Goal: Task Accomplishment & Management: Use online tool/utility

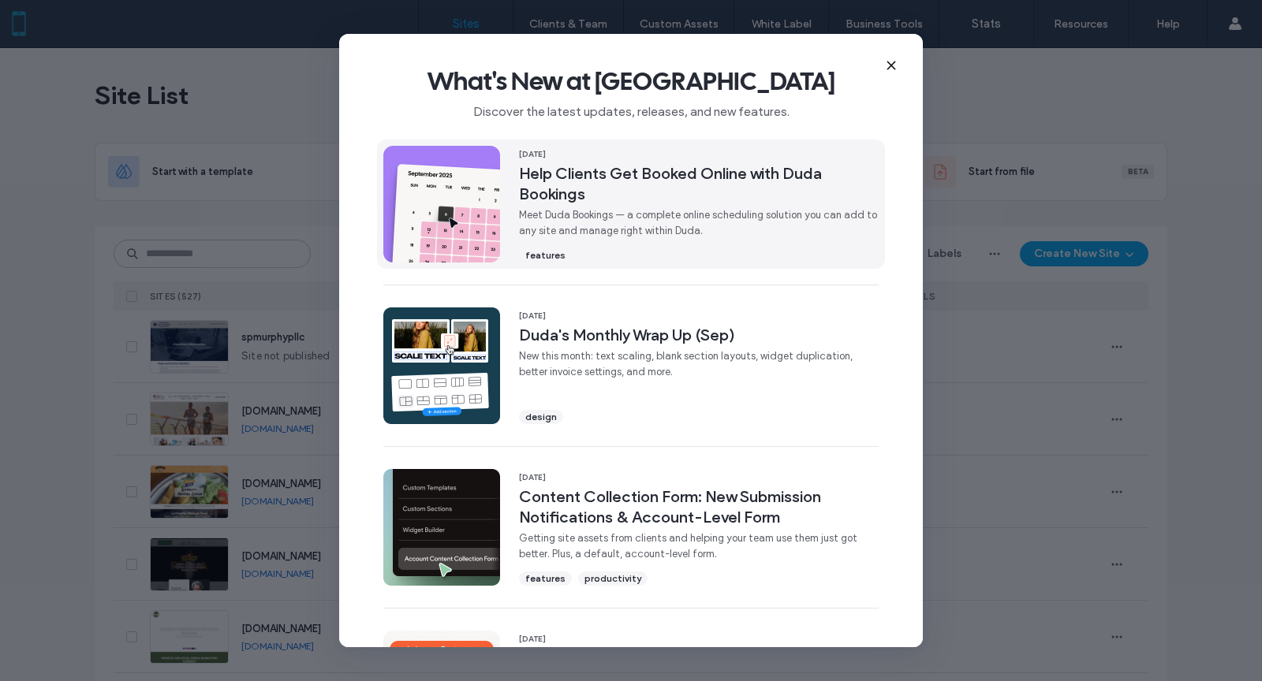
click at [553, 256] on span "features" at bounding box center [545, 255] width 40 height 14
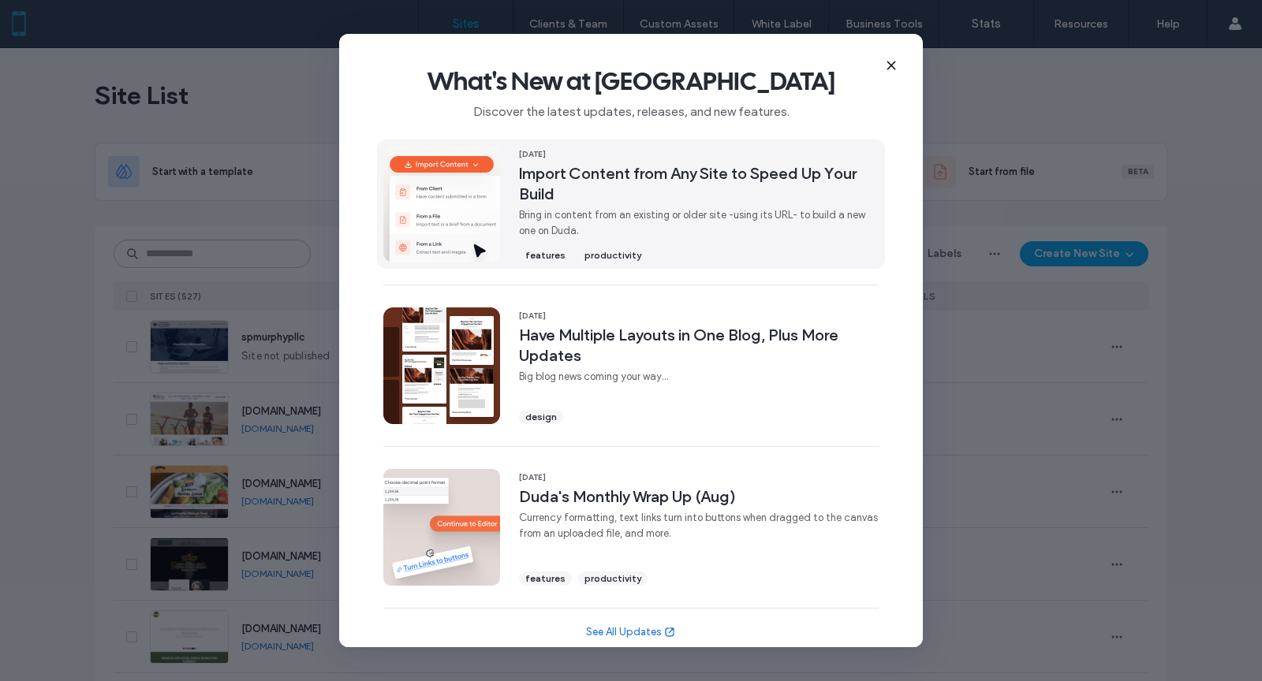
scroll to position [494, 0]
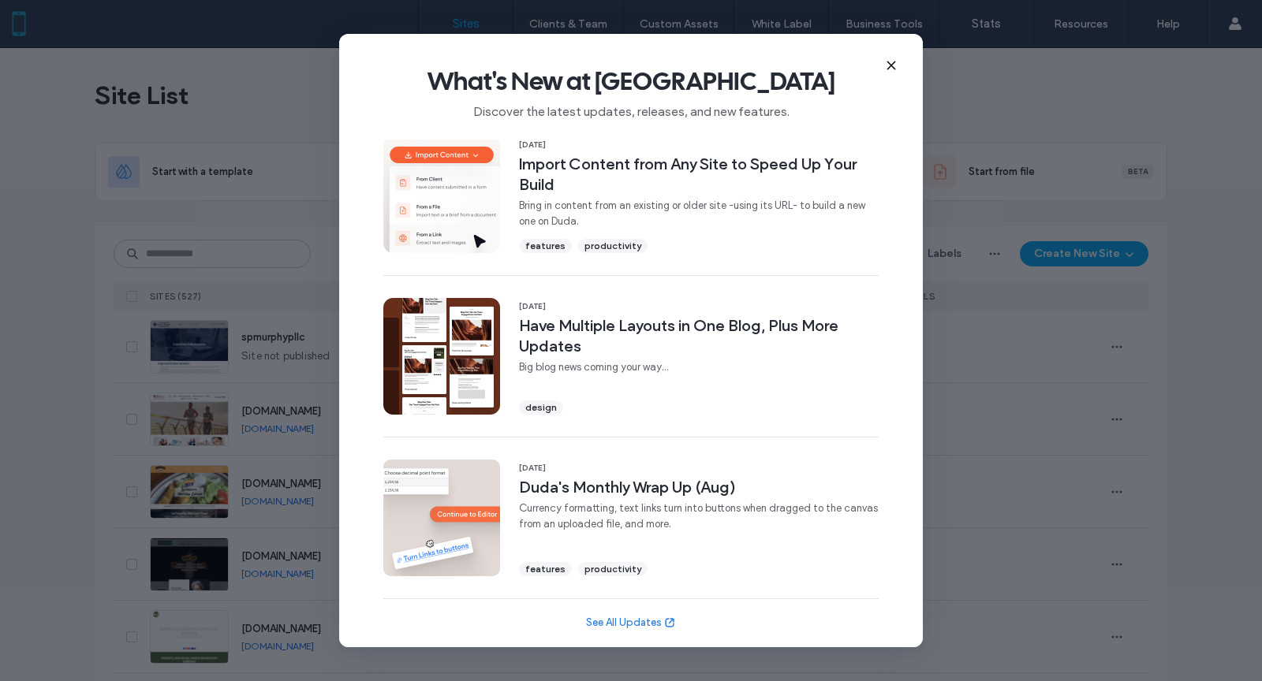
click at [889, 68] on icon at bounding box center [891, 65] width 13 height 13
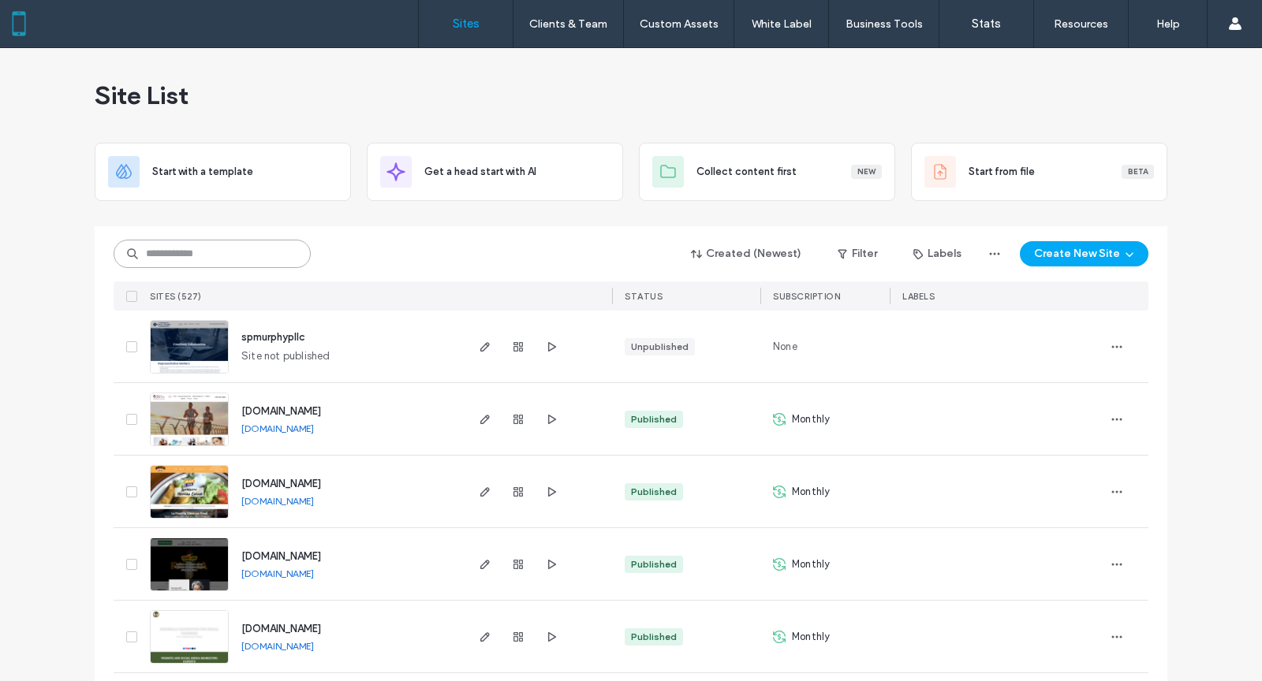
click at [225, 258] on input at bounding box center [212, 254] width 197 height 28
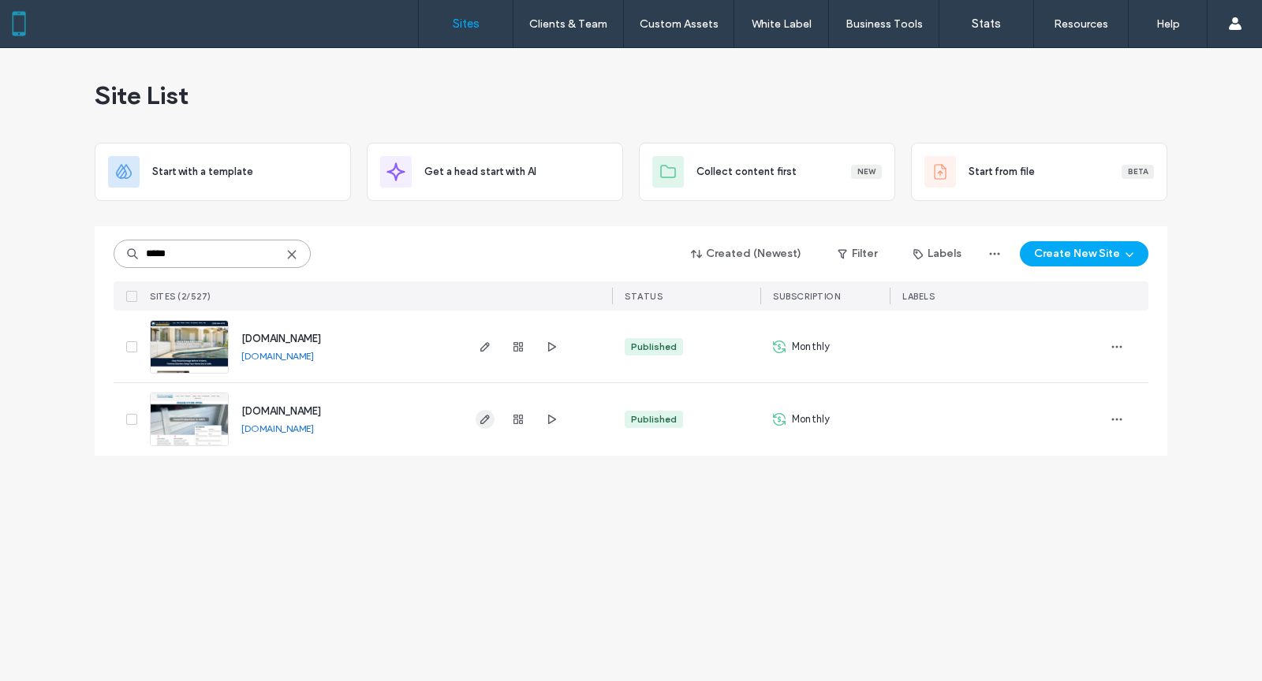
type input "*****"
click at [483, 418] on icon "button" at bounding box center [485, 419] width 13 height 13
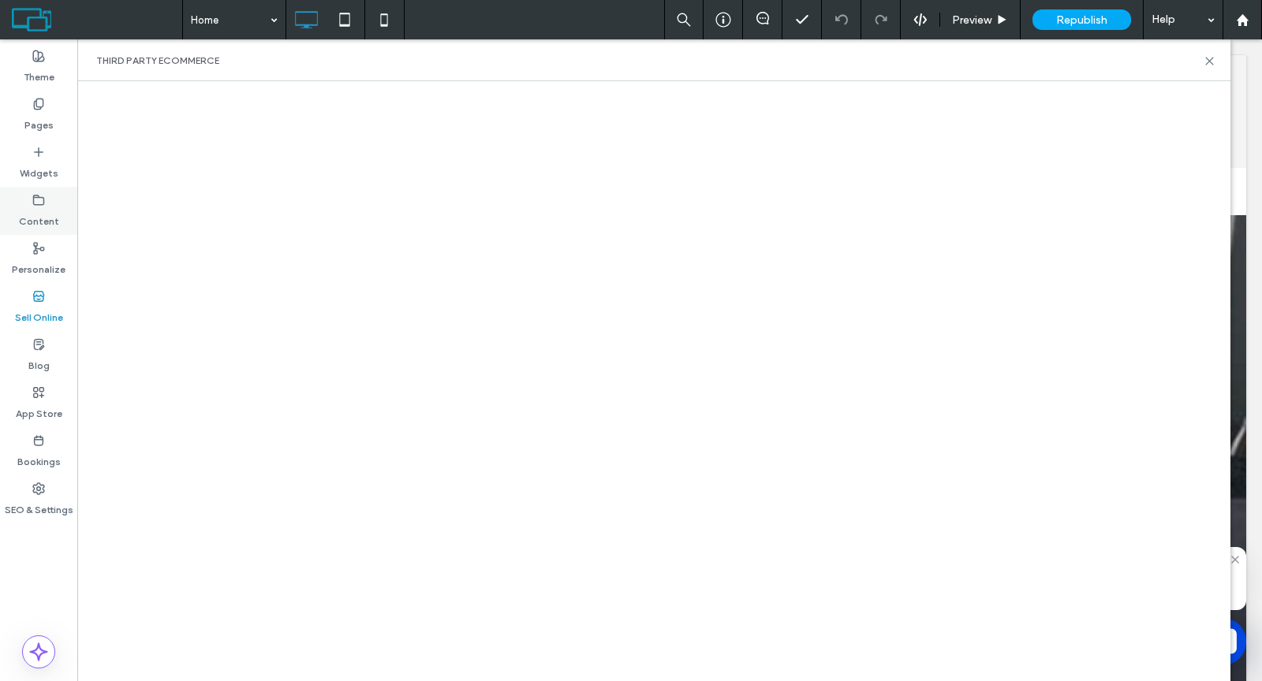
click at [57, 206] on div "Content" at bounding box center [38, 211] width 77 height 48
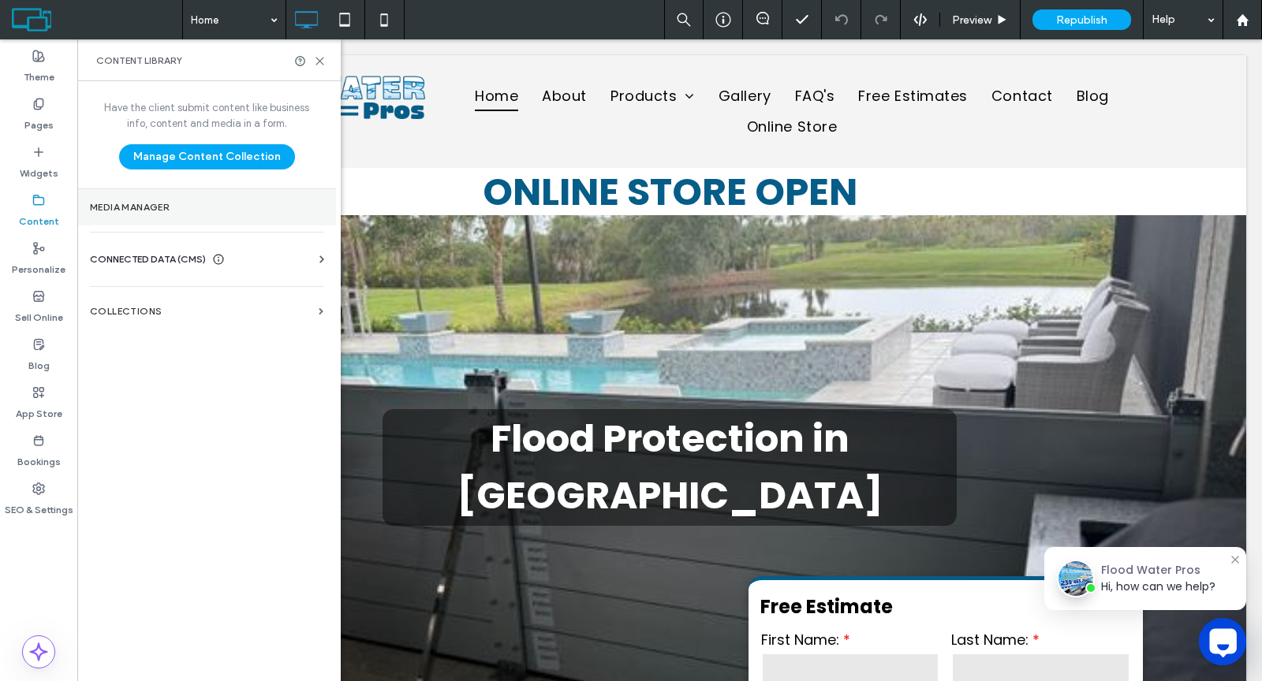
click at [134, 212] on section "Media Manager" at bounding box center [206, 207] width 259 height 36
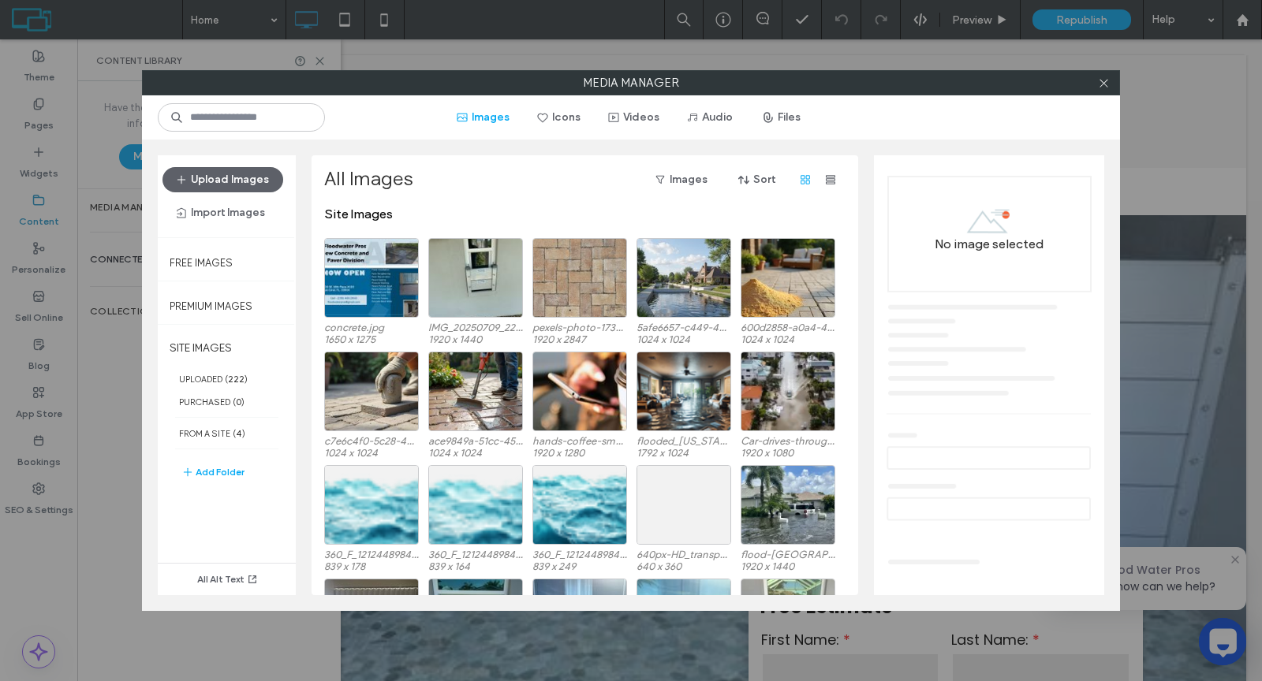
drag, startPoint x: 1105, startPoint y: 79, endPoint x: 1073, endPoint y: 86, distance: 33.1
click at [1105, 79] on icon at bounding box center [1104, 83] width 12 height 12
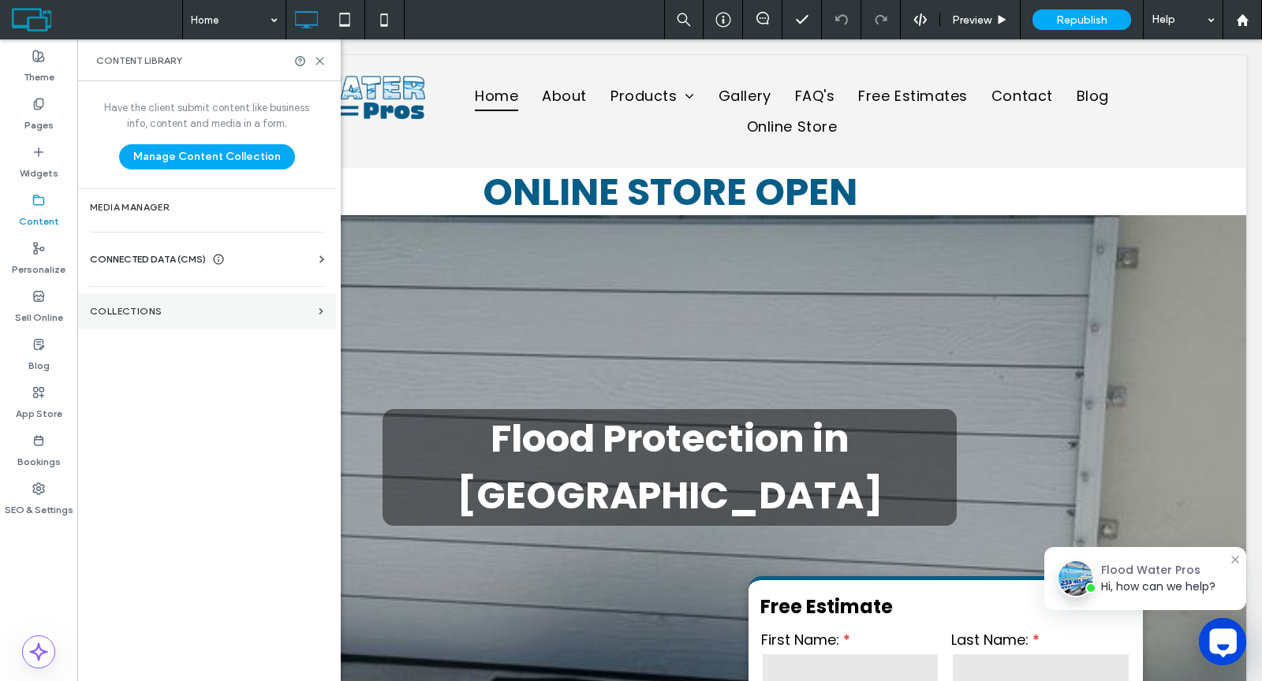
click at [114, 311] on label "Collections" at bounding box center [201, 311] width 222 height 11
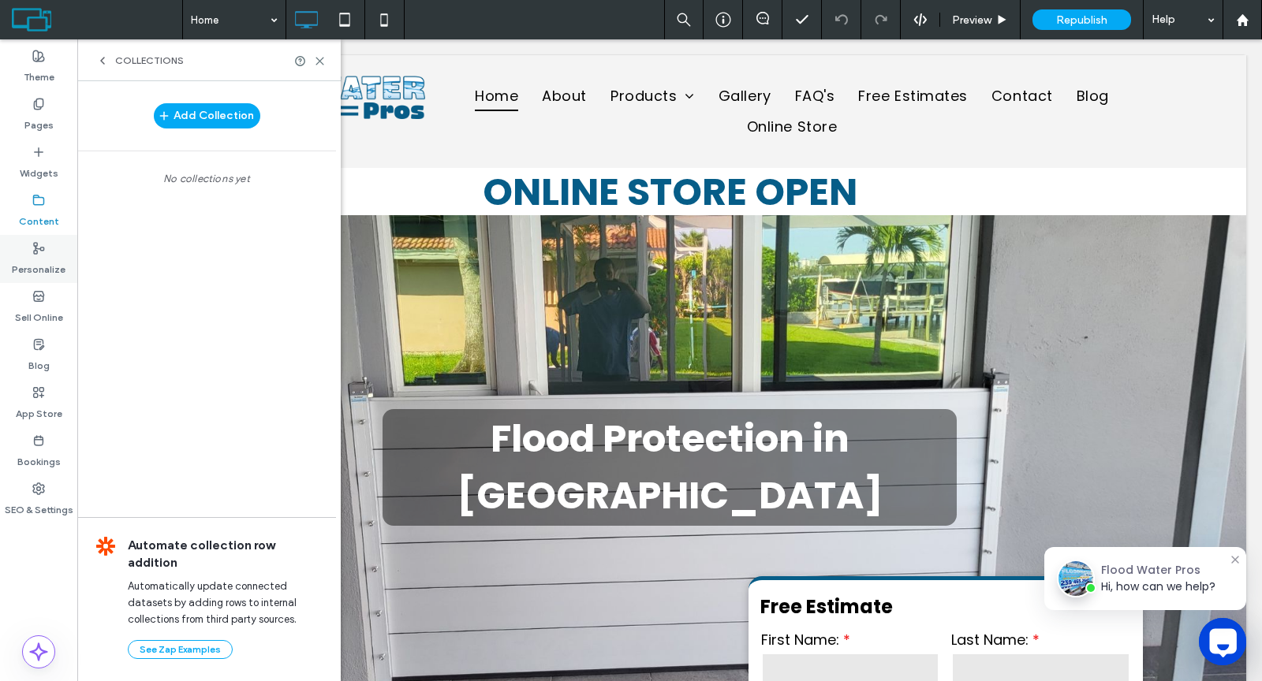
click at [47, 262] on label "Personalize" at bounding box center [39, 266] width 54 height 22
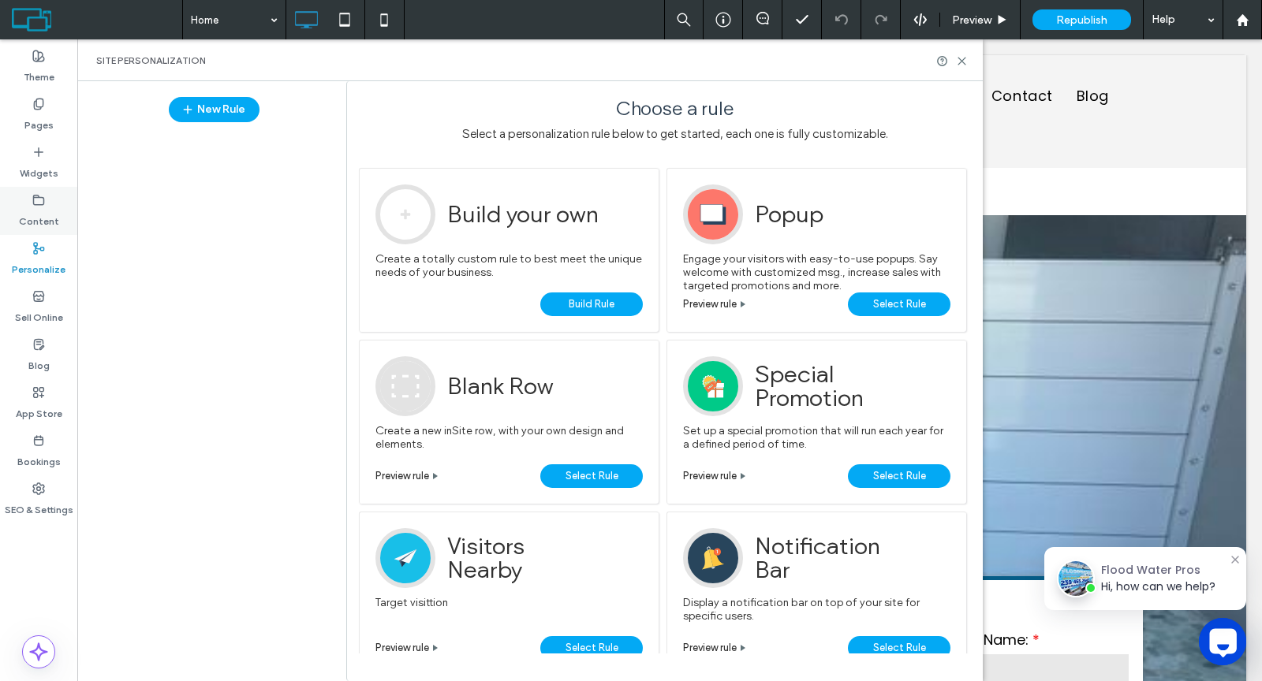
click at [52, 211] on label "Content" at bounding box center [39, 218] width 40 height 22
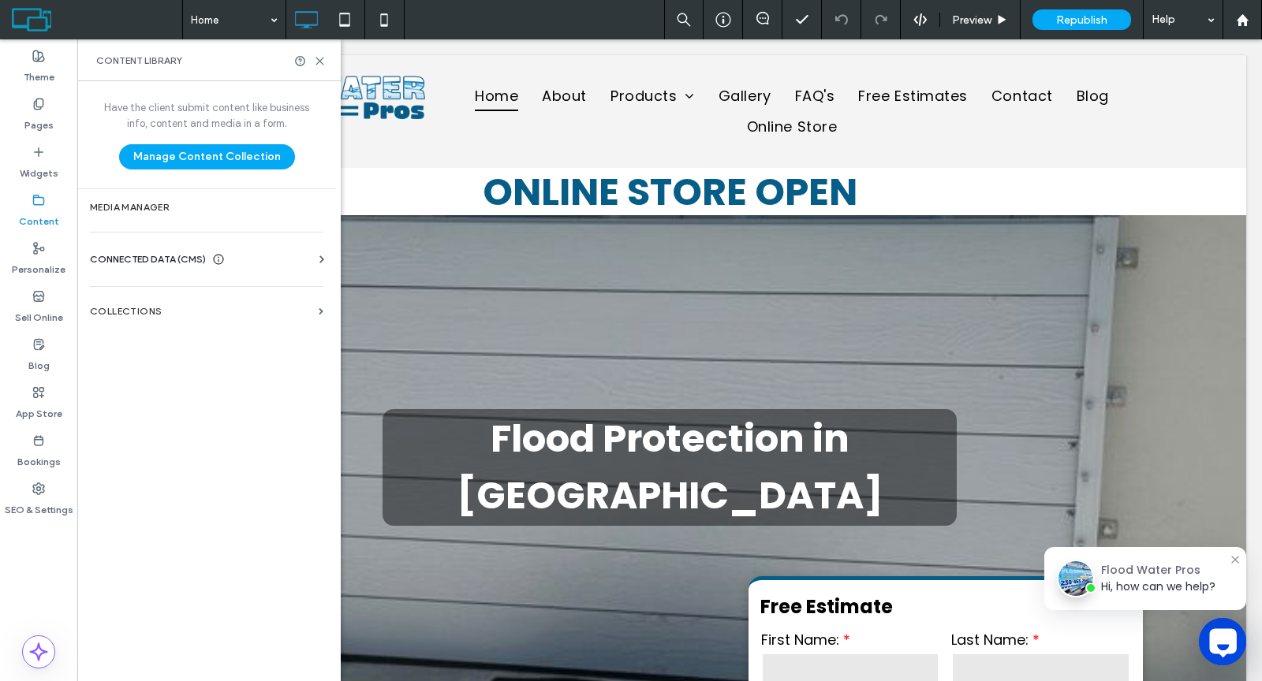
click at [163, 258] on span "CONNECTED DATA (CMS)" at bounding box center [148, 260] width 116 height 16
click at [156, 290] on section "Business Info" at bounding box center [210, 298] width 240 height 36
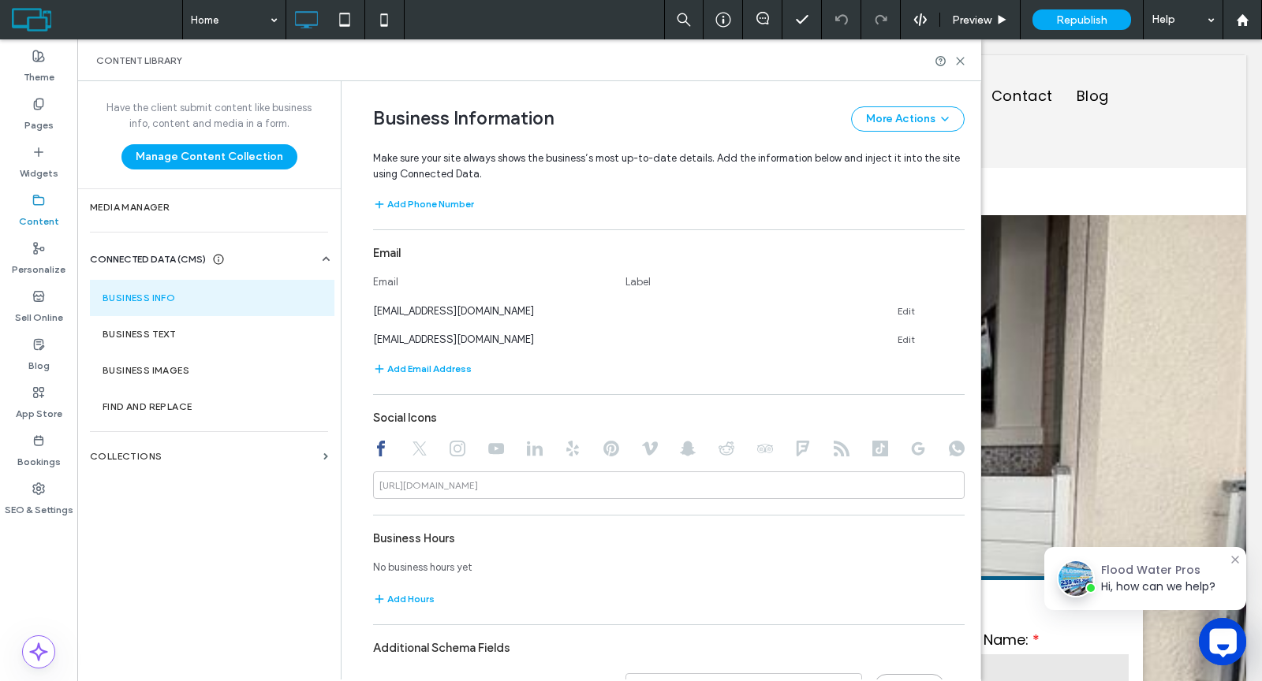
scroll to position [698, 0]
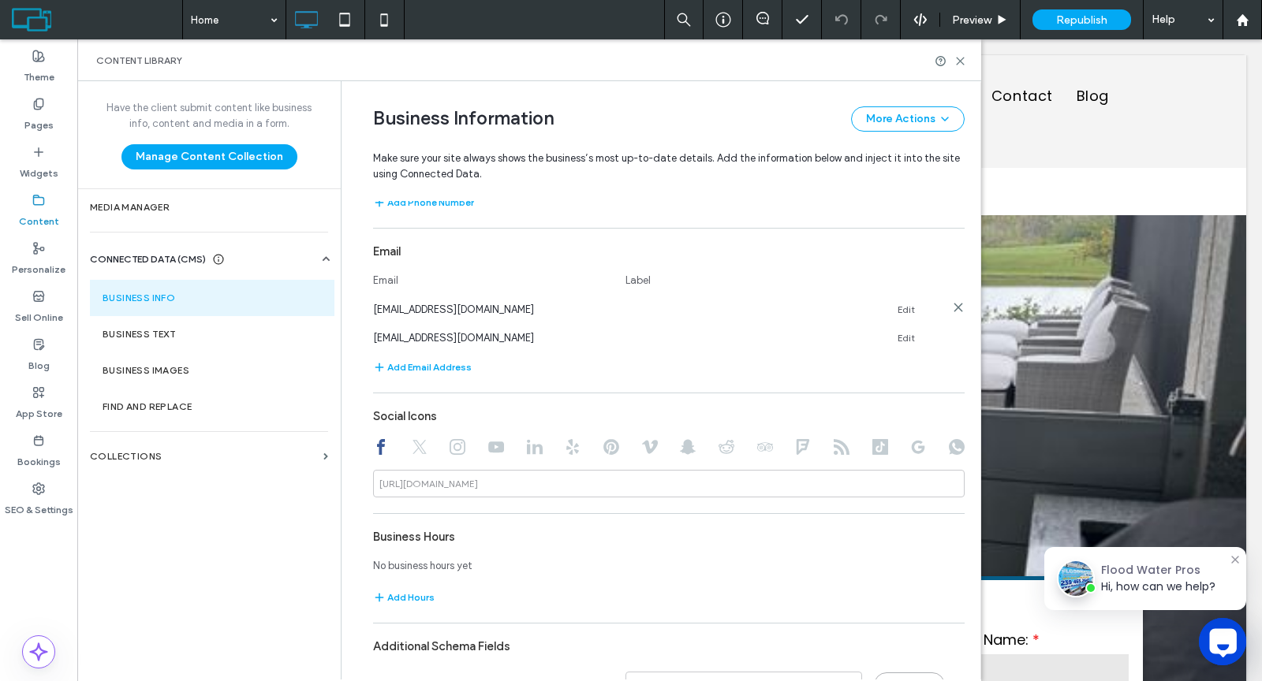
click at [954, 304] on use at bounding box center [957, 307] width 7 height 7
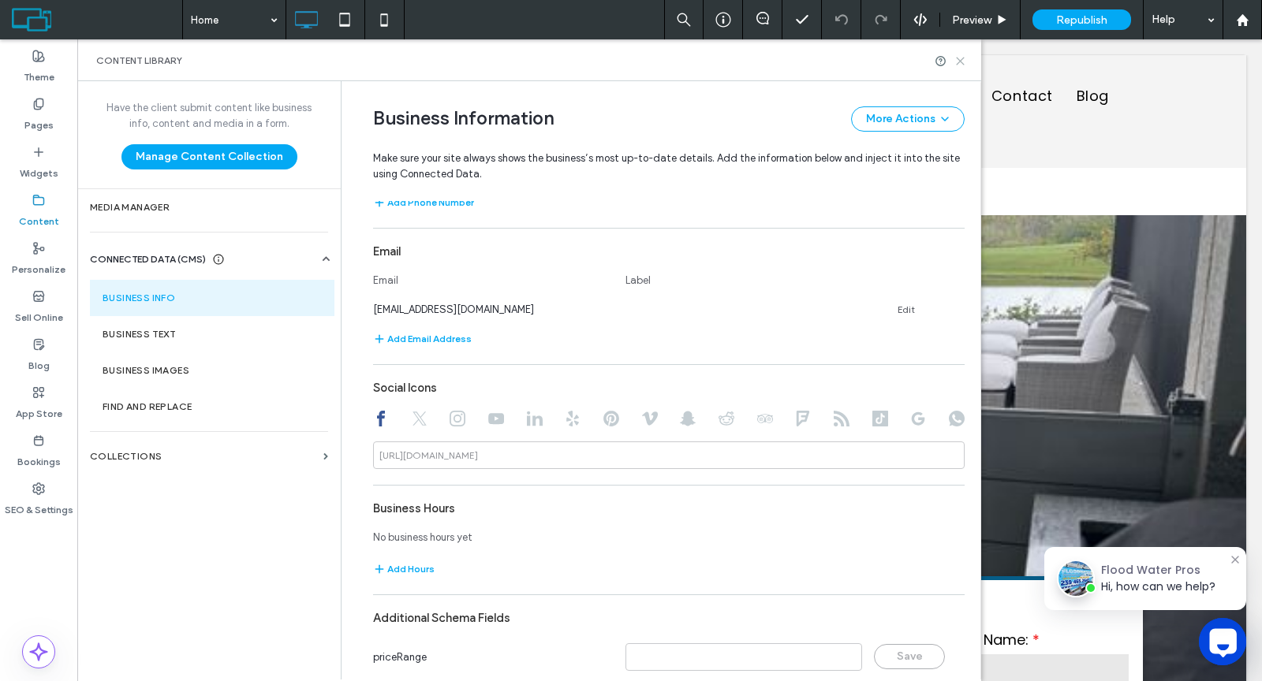
click at [959, 60] on use at bounding box center [960, 61] width 7 height 7
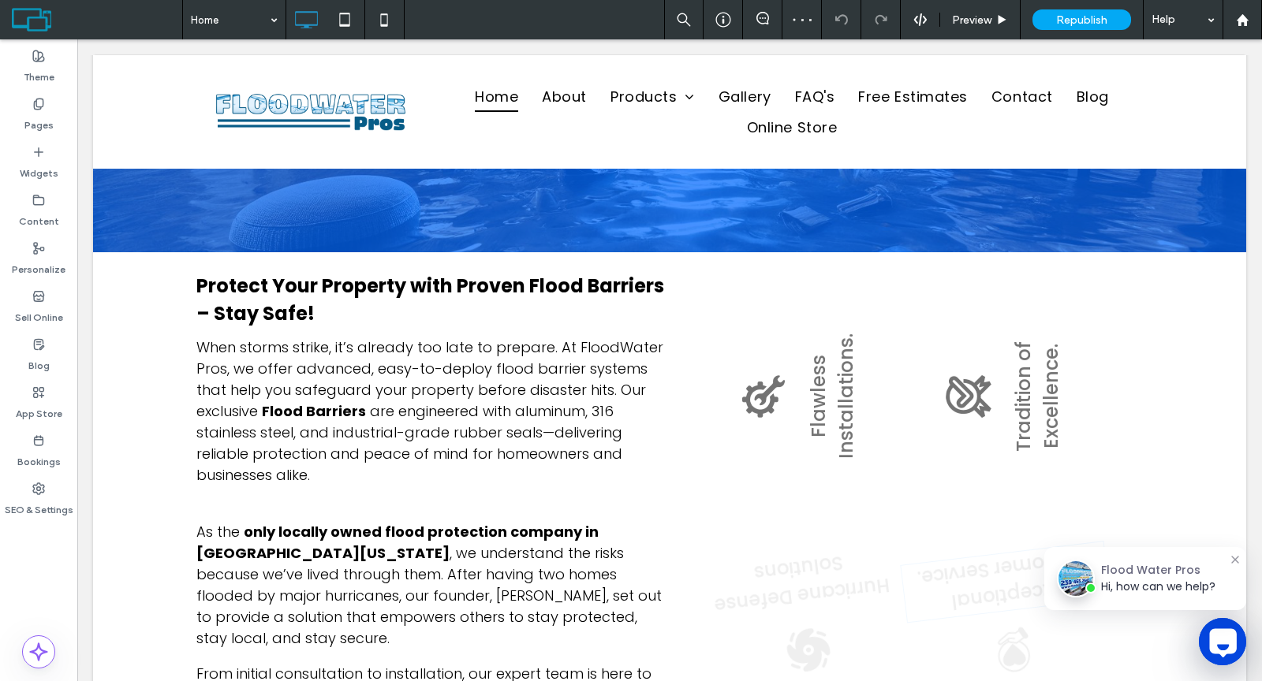
scroll to position [3184, 0]
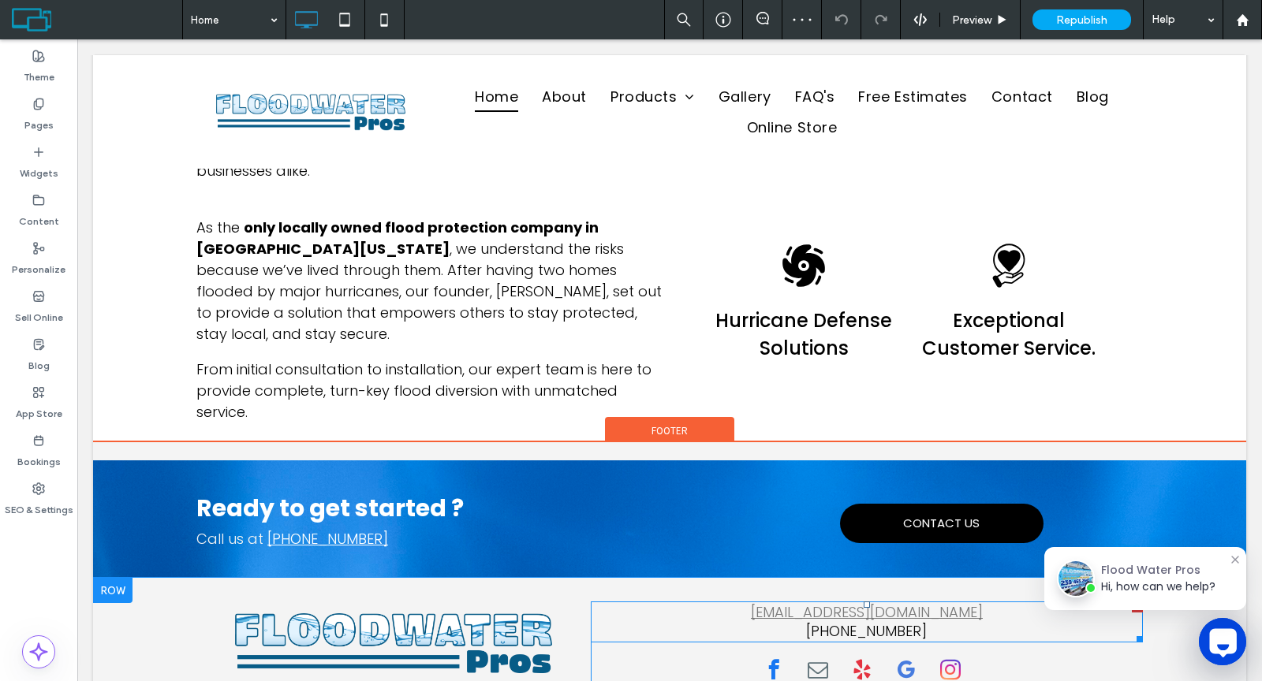
click at [821, 603] on link "info@floodwaterpros.com" at bounding box center [867, 613] width 232 height 20
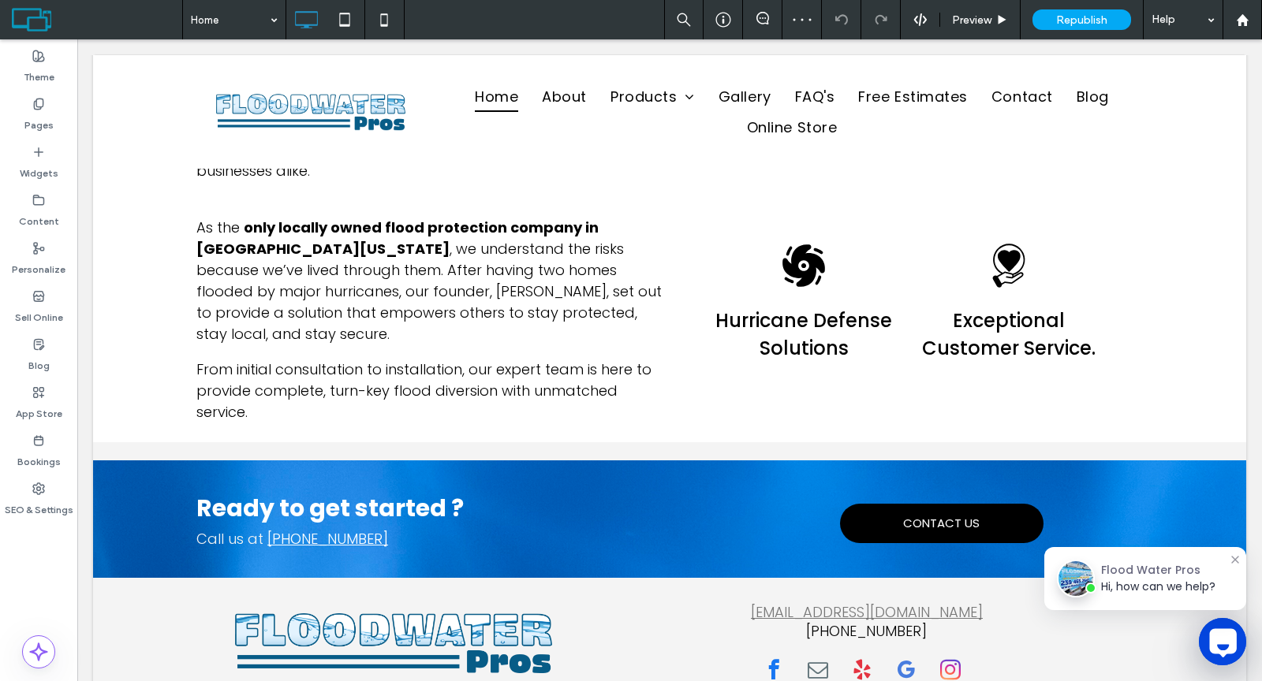
type input "*******"
type input "**"
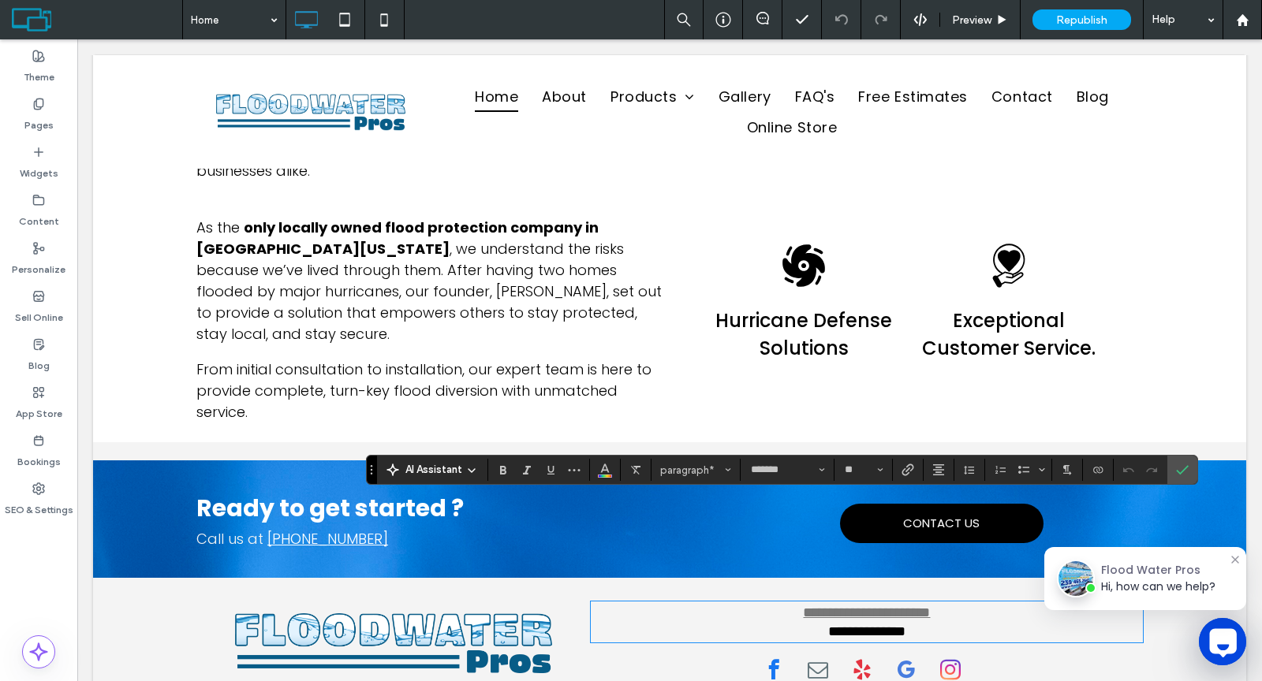
click at [763, 603] on p "**********" at bounding box center [867, 622] width 552 height 38
drag, startPoint x: 765, startPoint y: 512, endPoint x: 953, endPoint y: 506, distance: 188.6
click at [953, 603] on p "**********" at bounding box center [867, 622] width 552 height 38
copy link "**********"
click at [1177, 470] on use "Confirm" at bounding box center [1183, 470] width 13 height 9
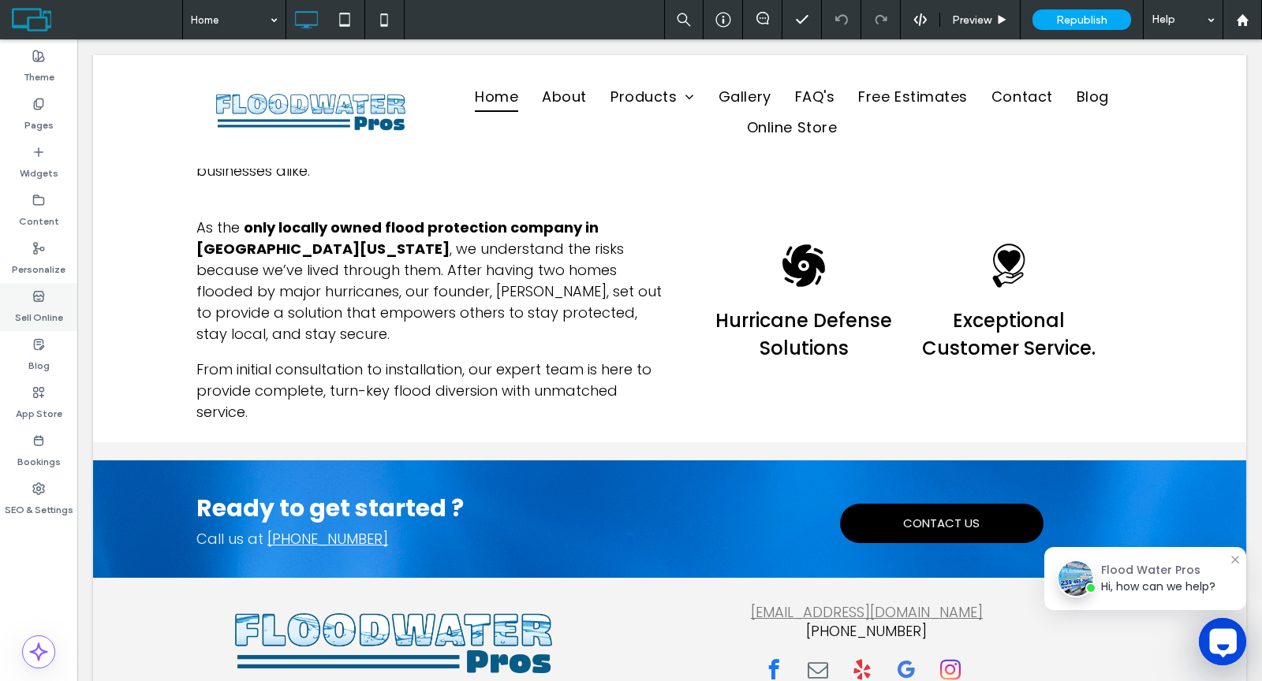
click at [36, 297] on icon at bounding box center [38, 296] width 13 height 13
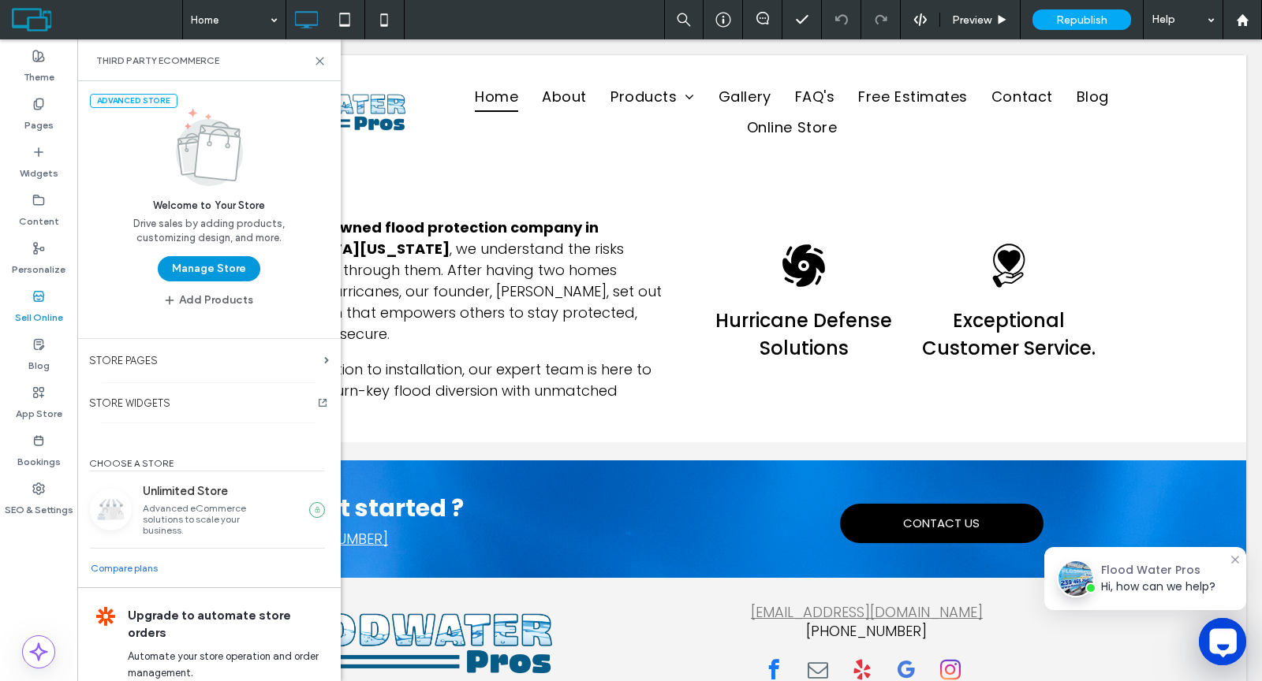
click at [189, 274] on button "Manage Store" at bounding box center [209, 268] width 103 height 25
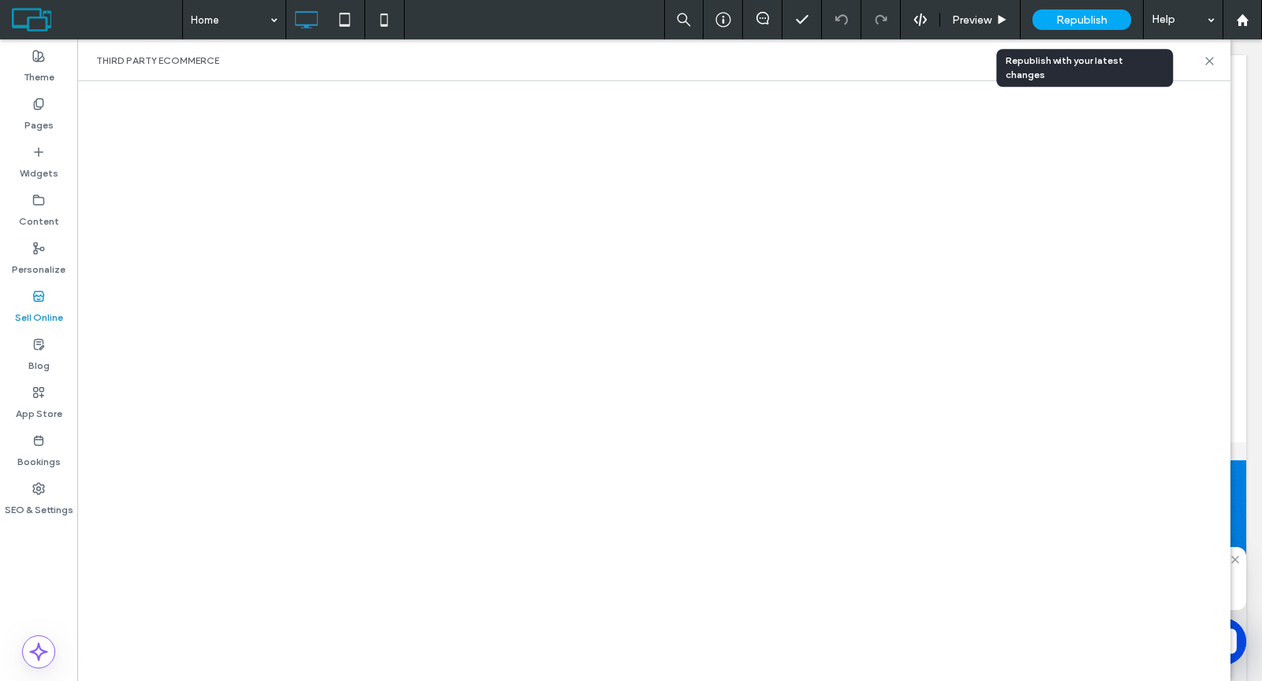
click at [1052, 19] on div "Republish" at bounding box center [1081, 19] width 99 height 21
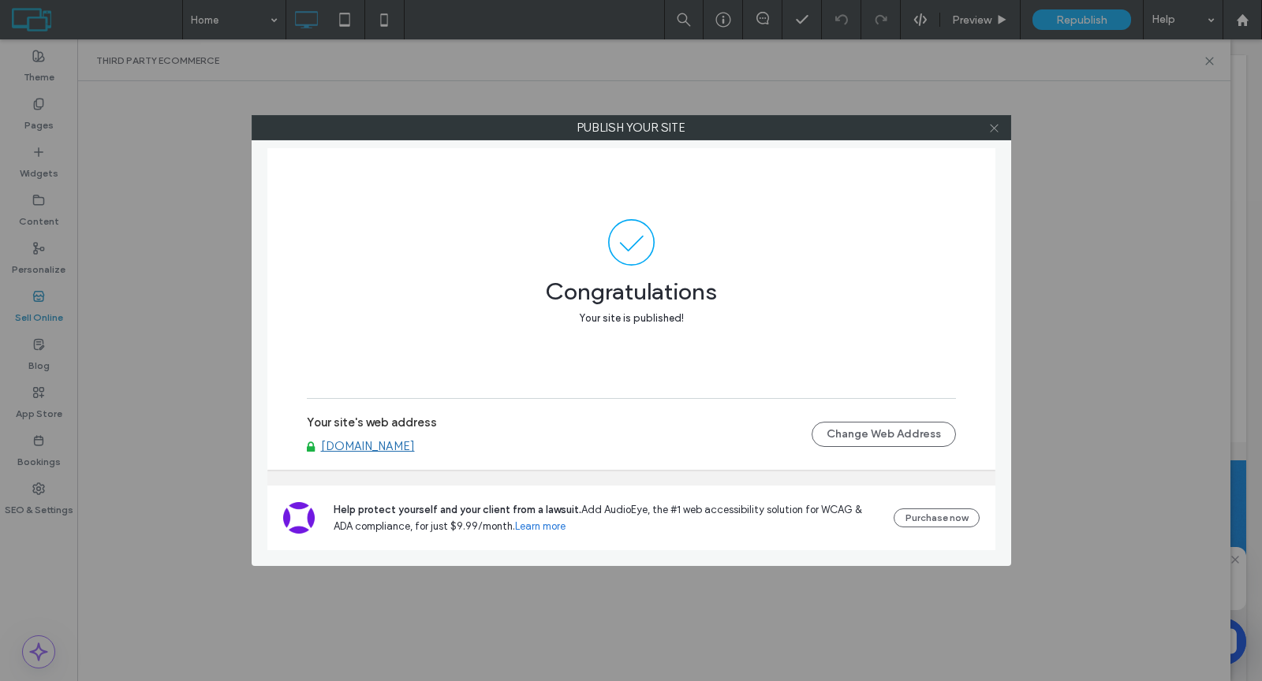
click at [998, 129] on icon at bounding box center [994, 128] width 12 height 12
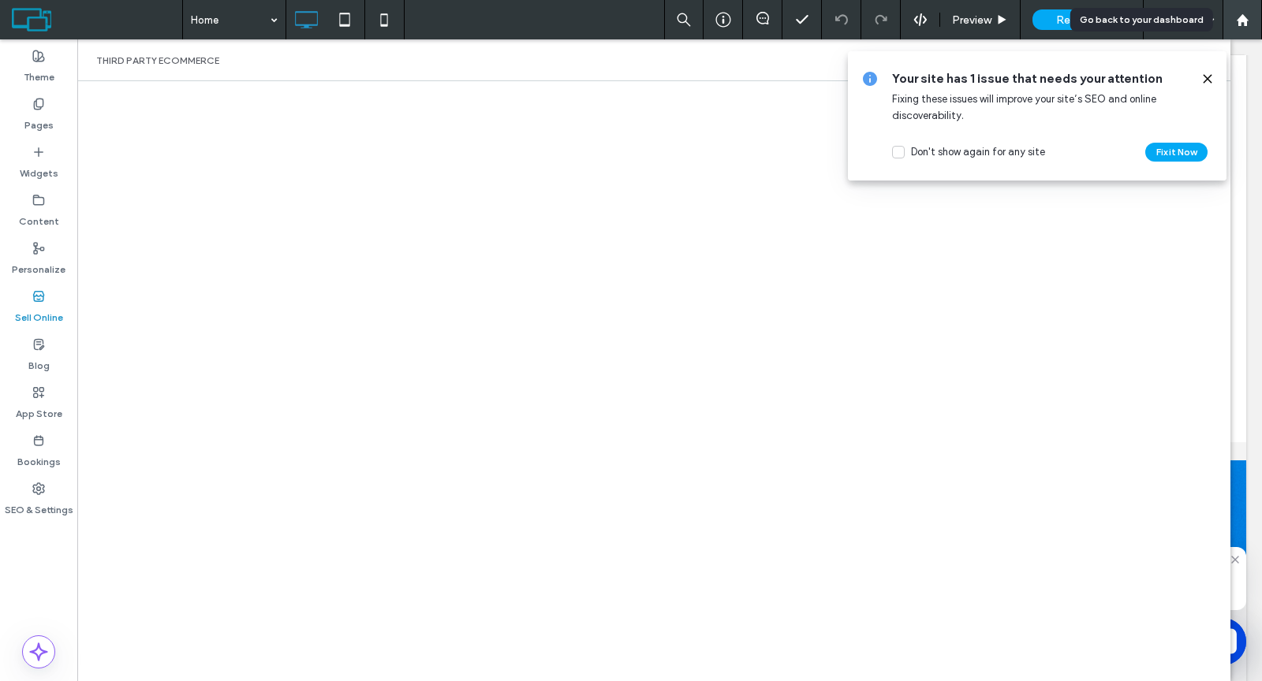
click at [1239, 26] on div at bounding box center [1241, 19] width 39 height 39
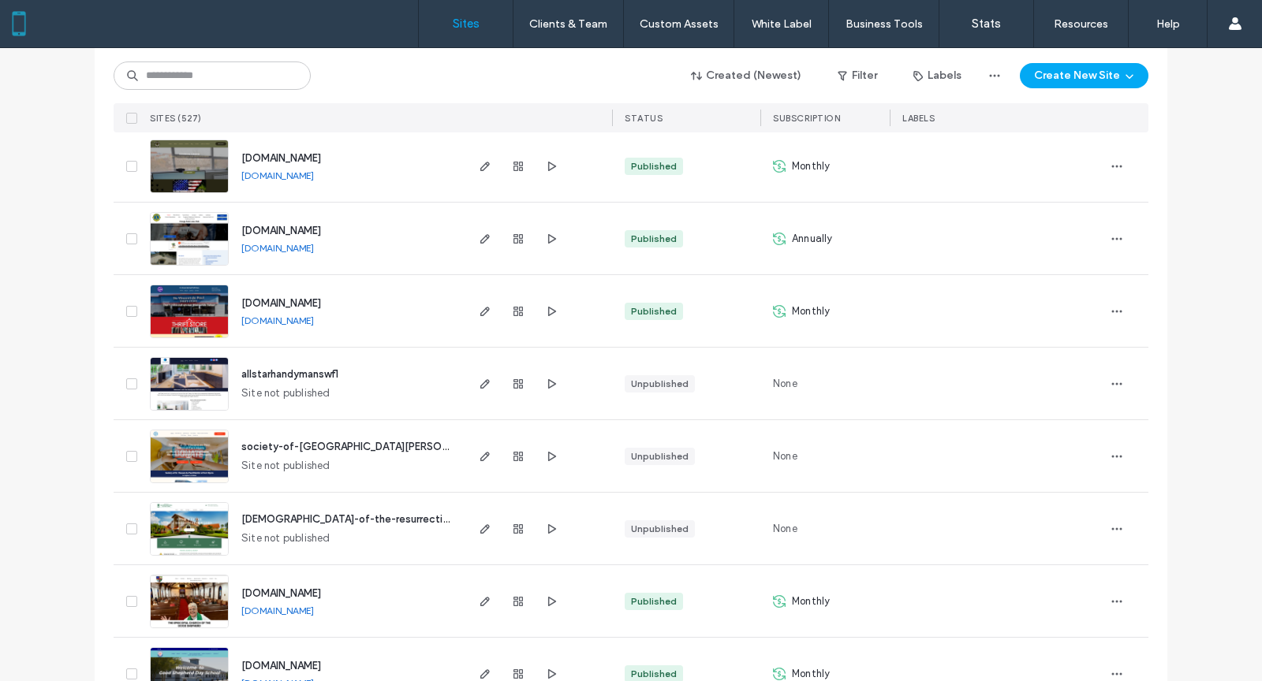
scroll to position [1524, 0]
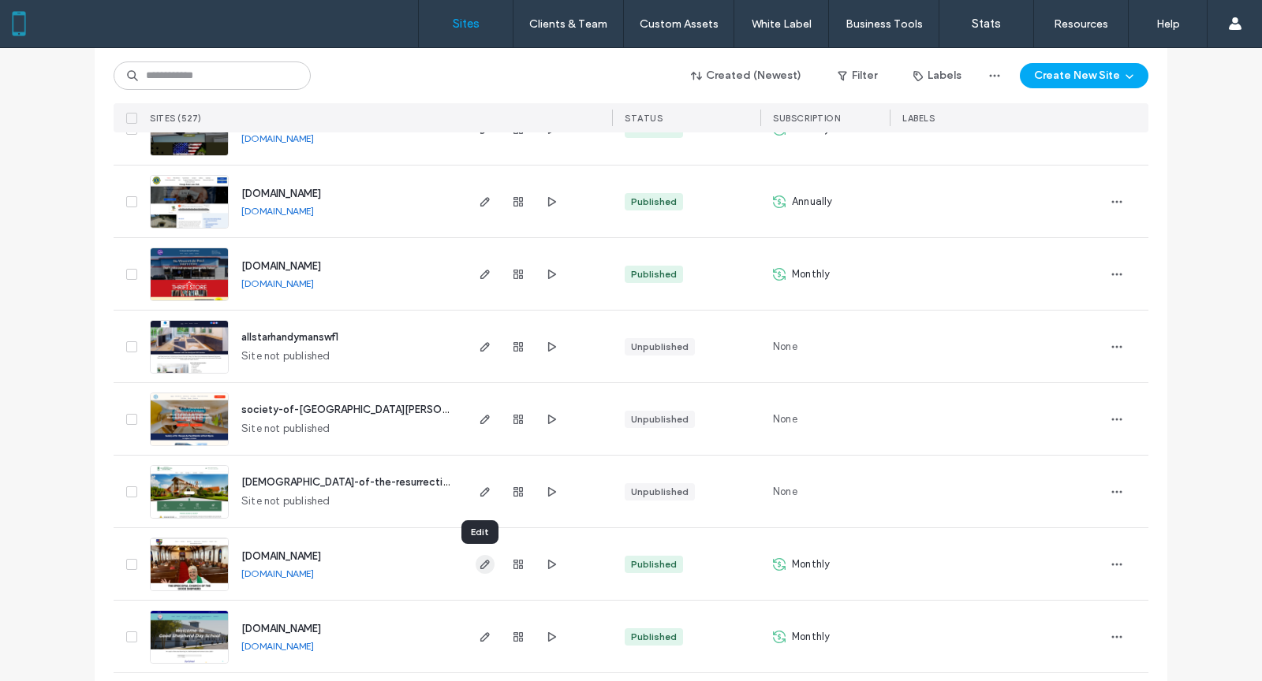
click at [480, 564] on use "button" at bounding box center [484, 564] width 9 height 9
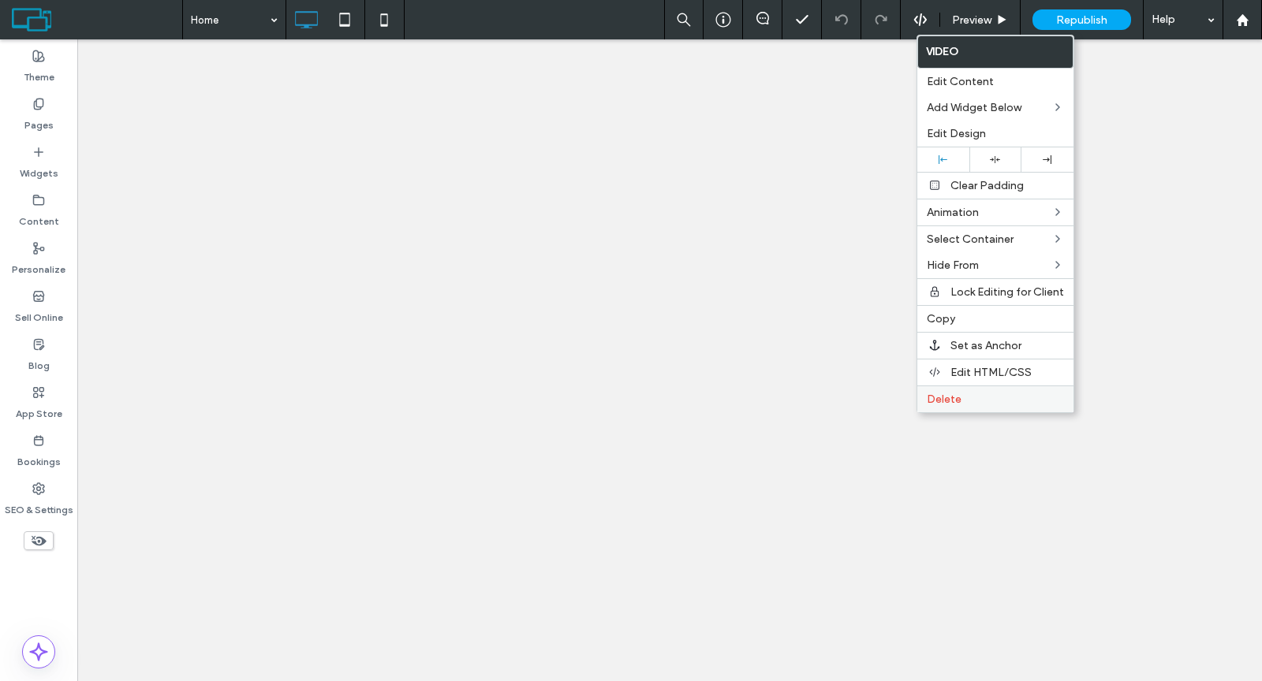
click at [935, 393] on span "Delete" at bounding box center [944, 399] width 35 height 13
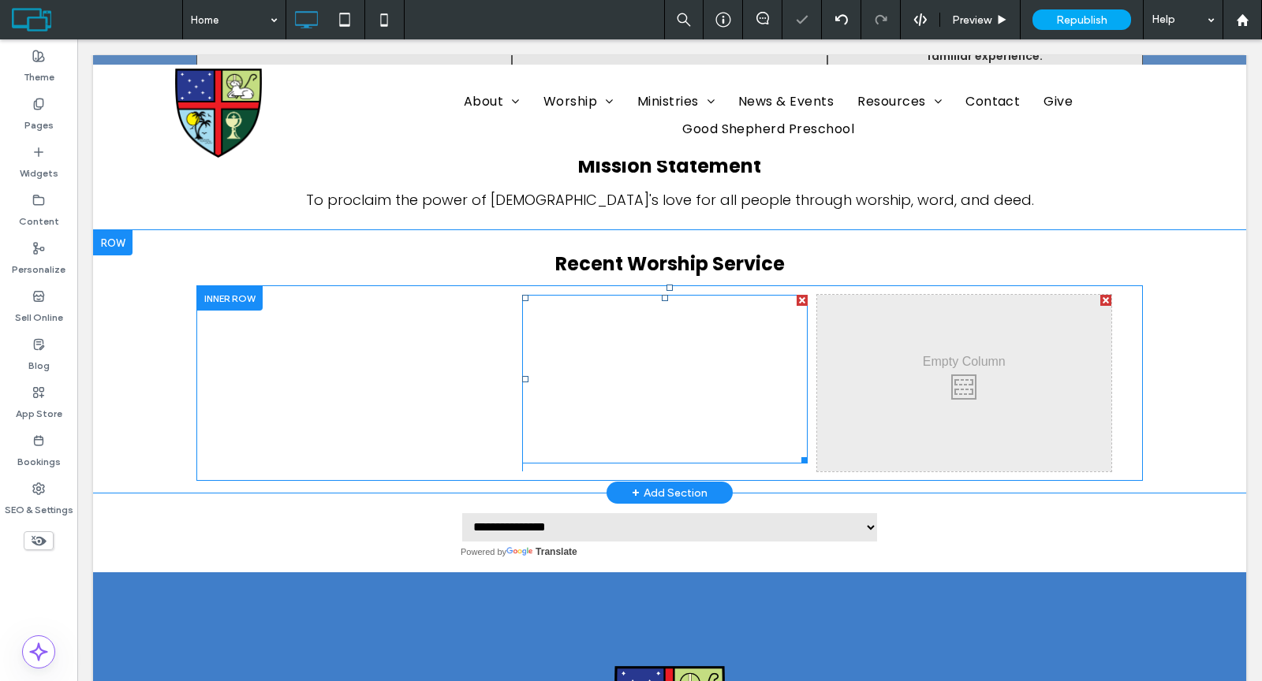
scroll to position [1489, 0]
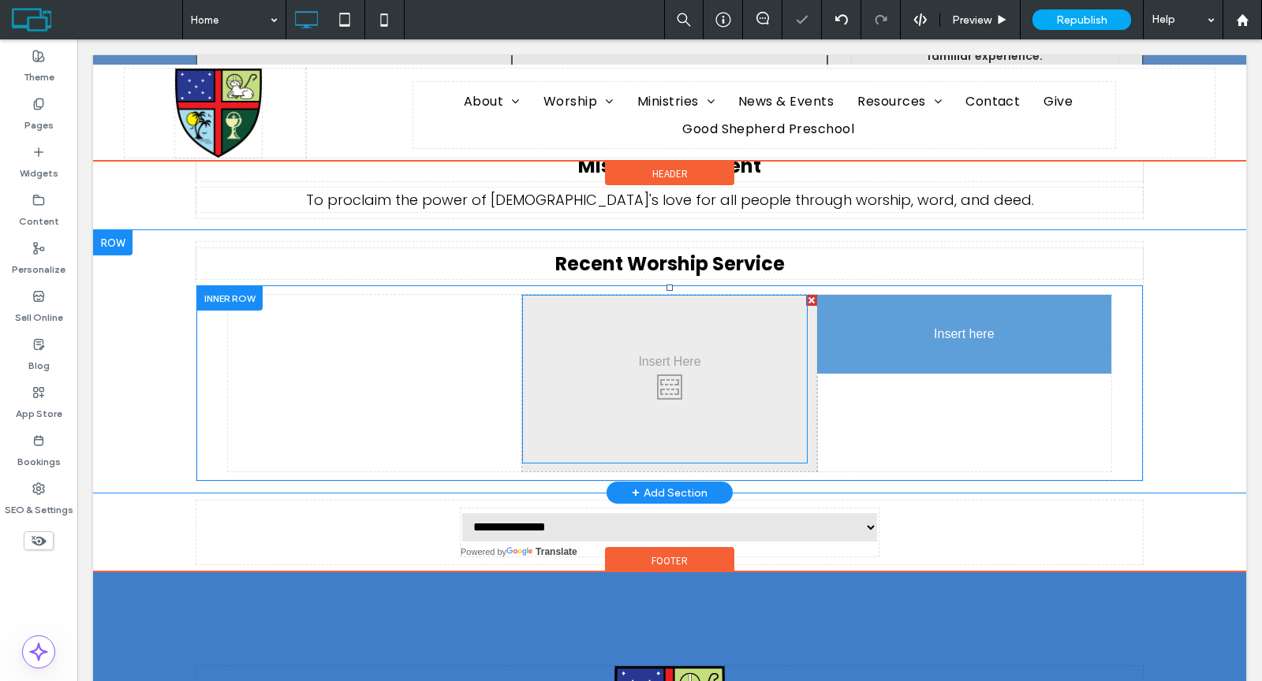
drag, startPoint x: 681, startPoint y: 406, endPoint x: 1074, endPoint y: 435, distance: 393.8
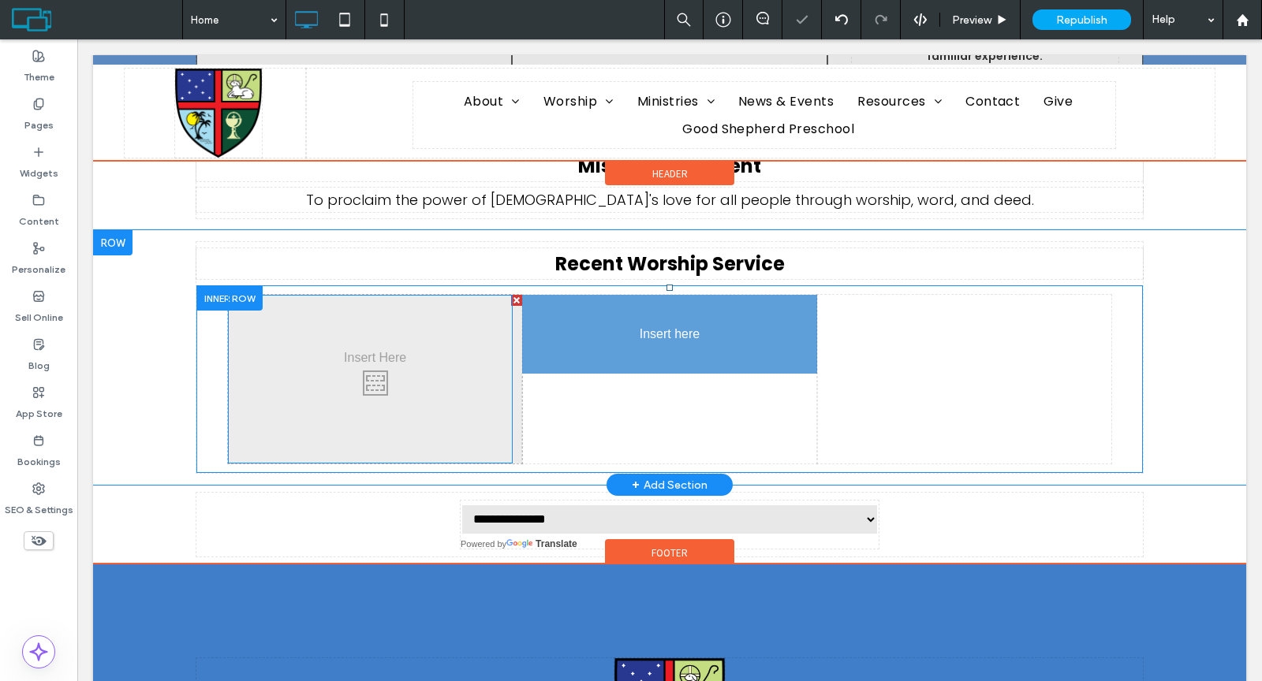
drag, startPoint x: 453, startPoint y: 430, endPoint x: 681, endPoint y: 420, distance: 228.1
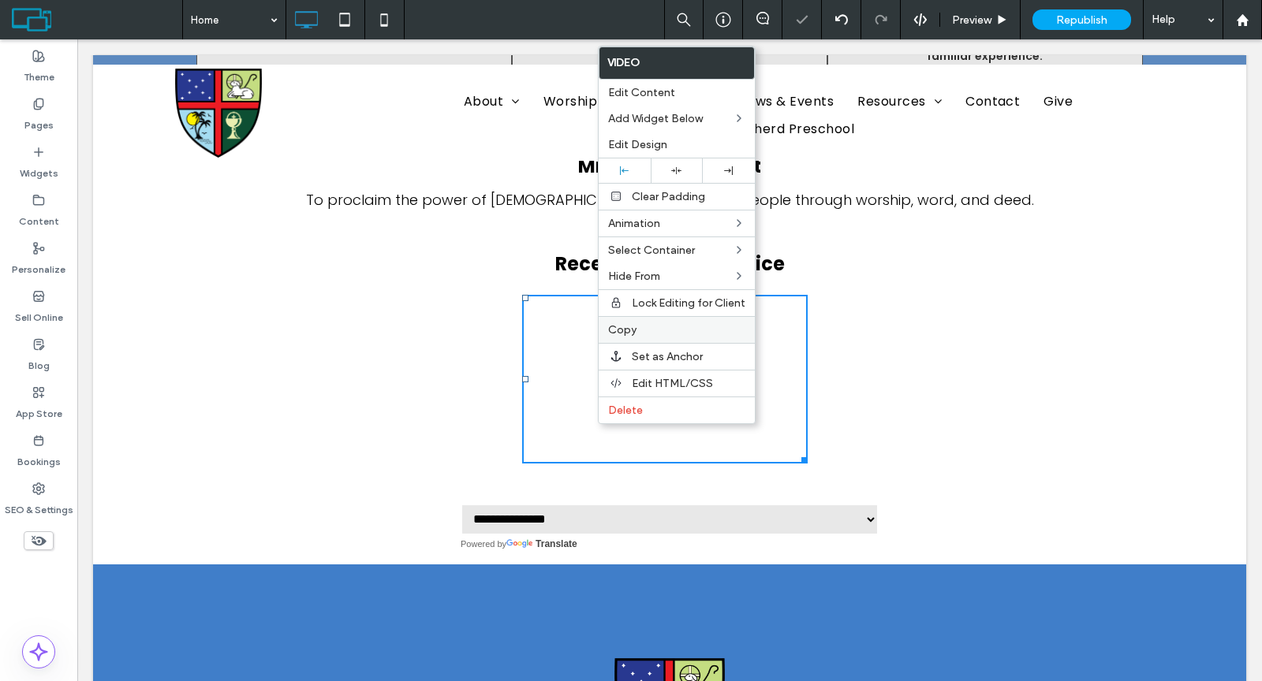
click at [612, 328] on span "Copy" at bounding box center [622, 329] width 28 height 13
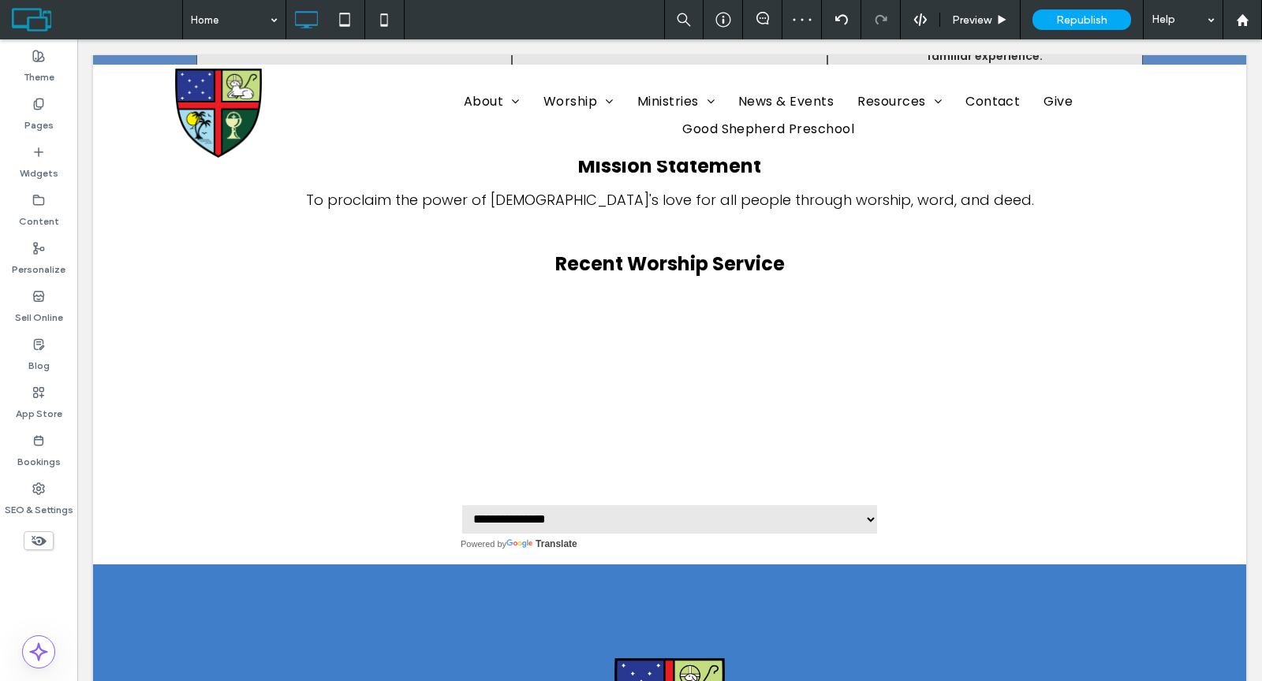
click at [344, 383] on div "Click To Paste" at bounding box center [375, 379] width 142 height 79
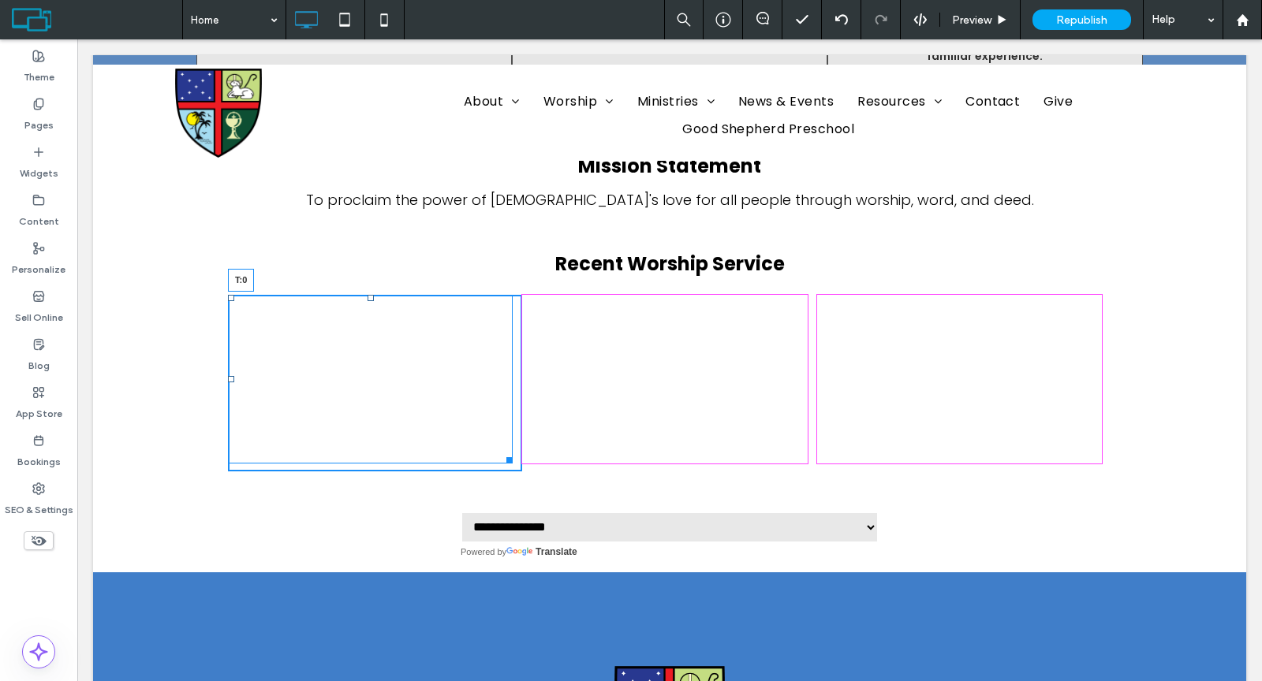
drag, startPoint x: 362, startPoint y: 289, endPoint x: 360, endPoint y: 280, distance: 9.6
click at [367, 295] on div at bounding box center [370, 298] width 6 height 6
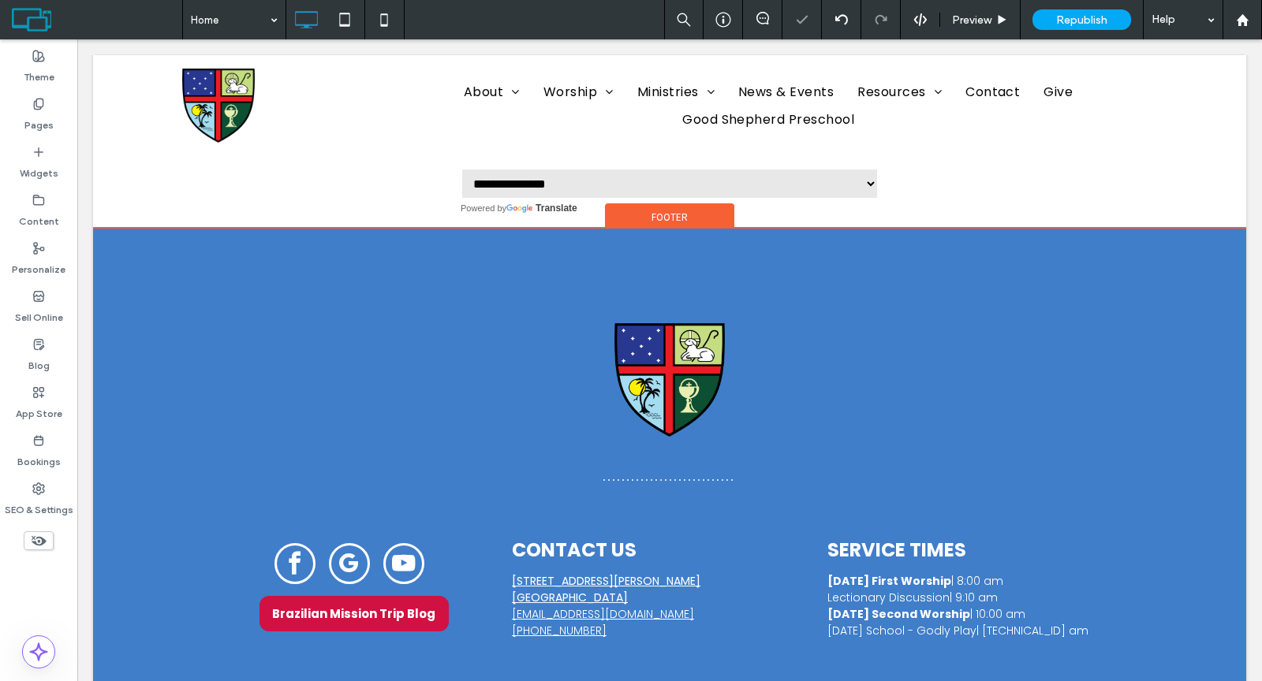
scroll to position [1804, 0]
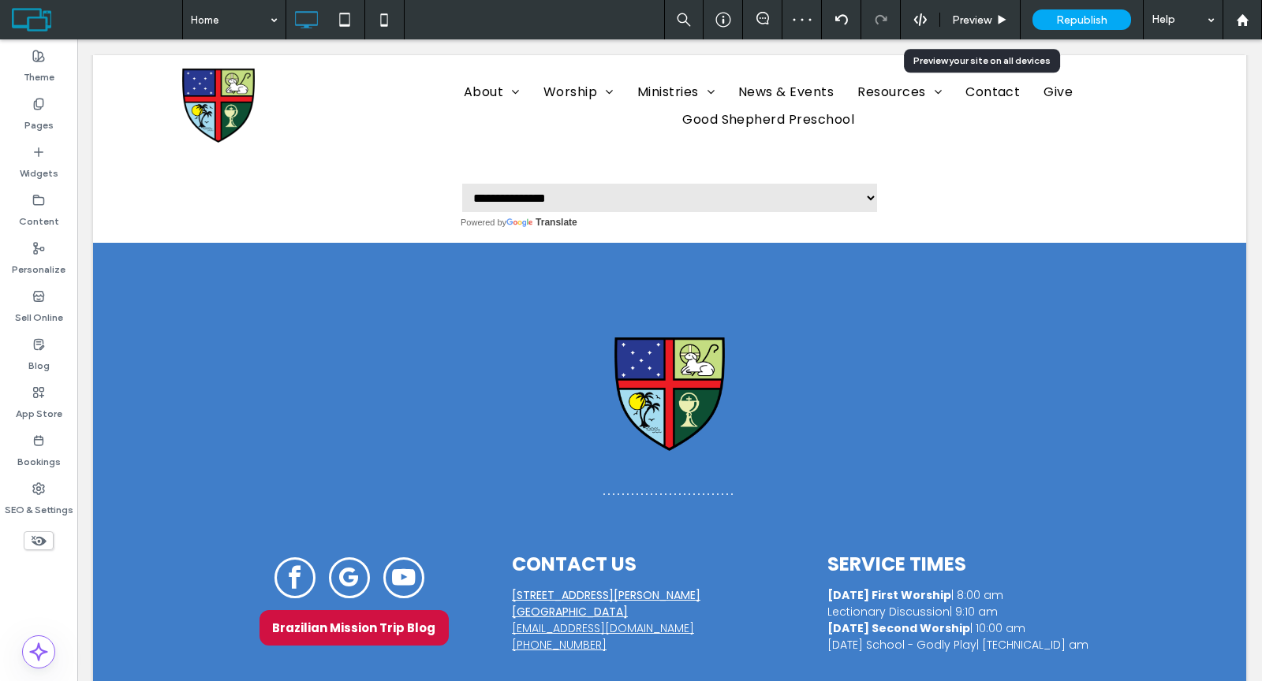
click at [960, 19] on span "Preview" at bounding box center [971, 19] width 39 height 13
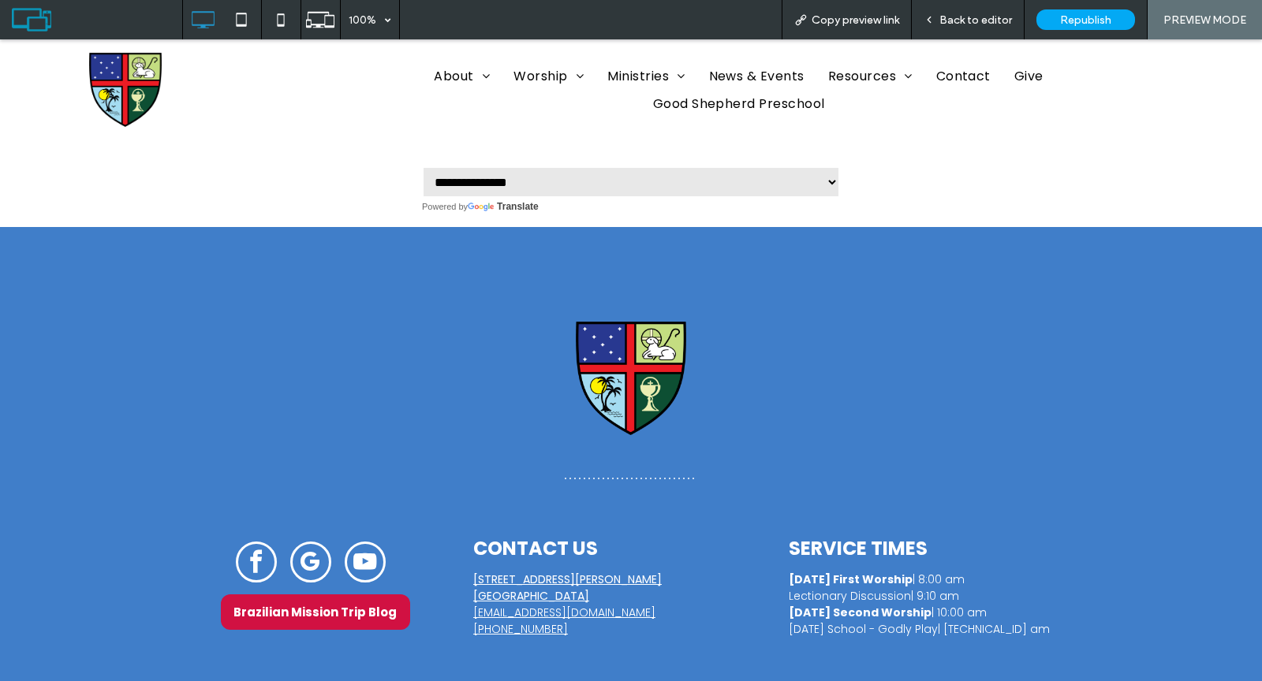
click at [363, 542] on span "youtube" at bounding box center [365, 562] width 41 height 41
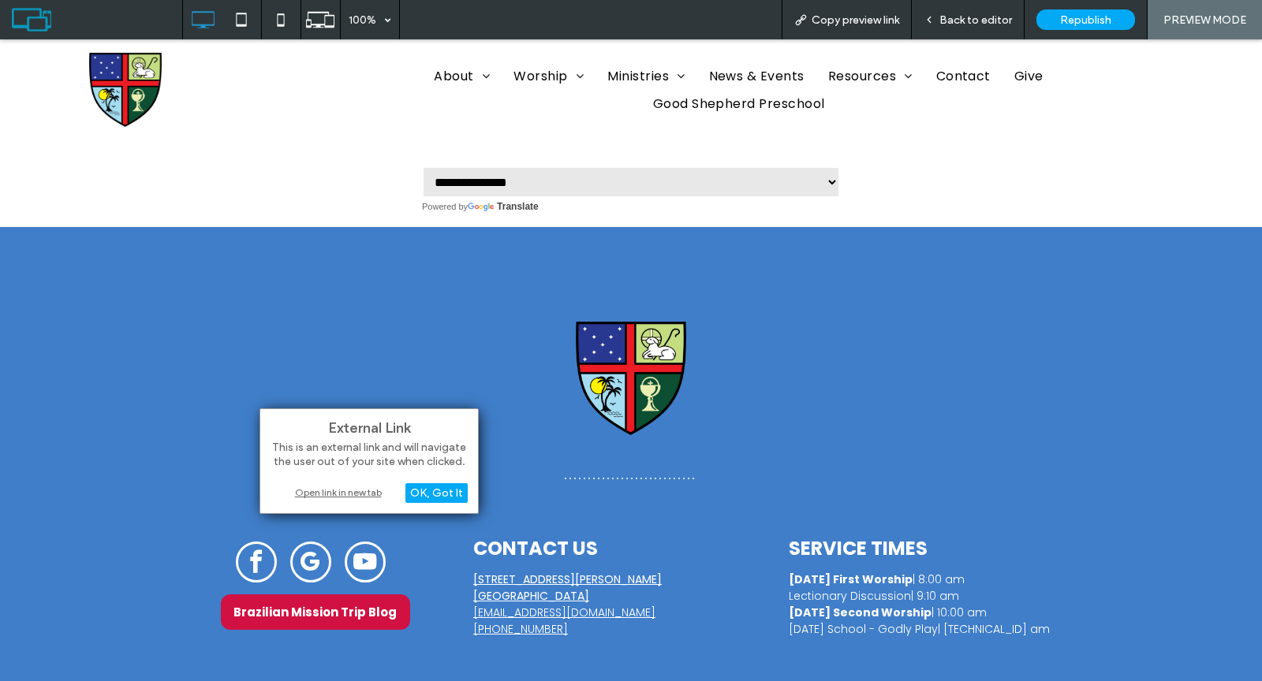
click at [357, 491] on div "Open link in new tab" at bounding box center [368, 492] width 197 height 17
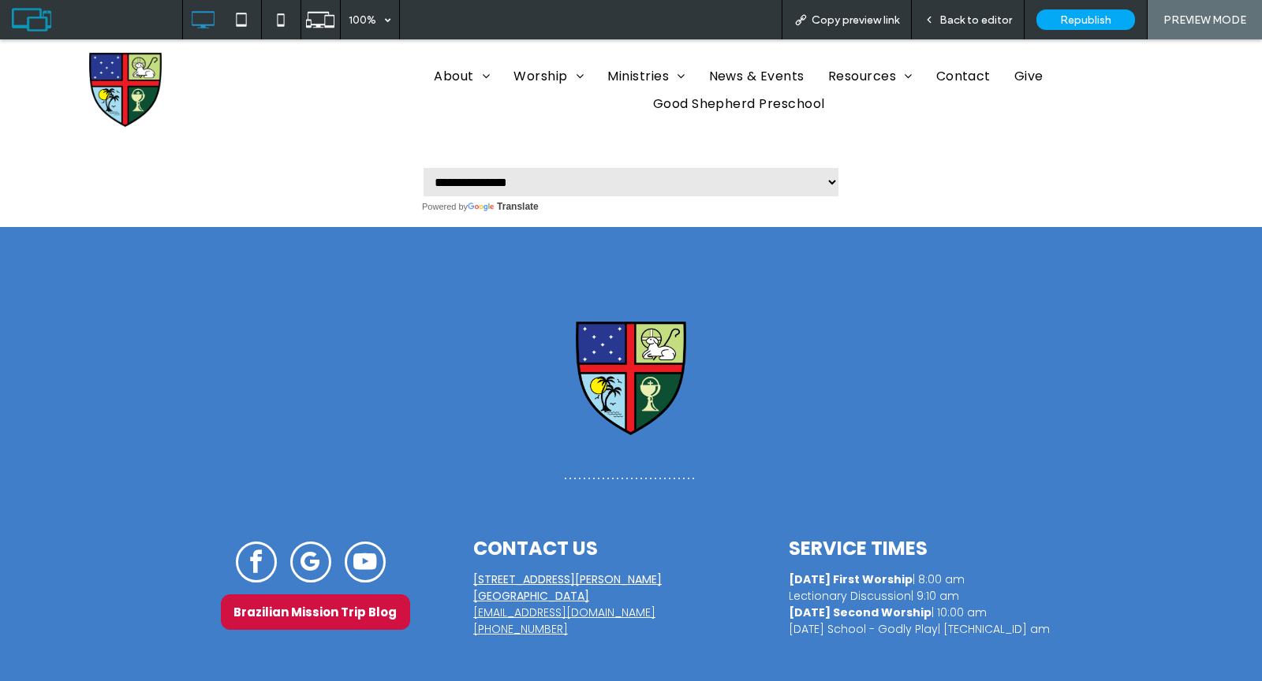
click at [958, 13] on span "Back to editor" at bounding box center [975, 19] width 73 height 13
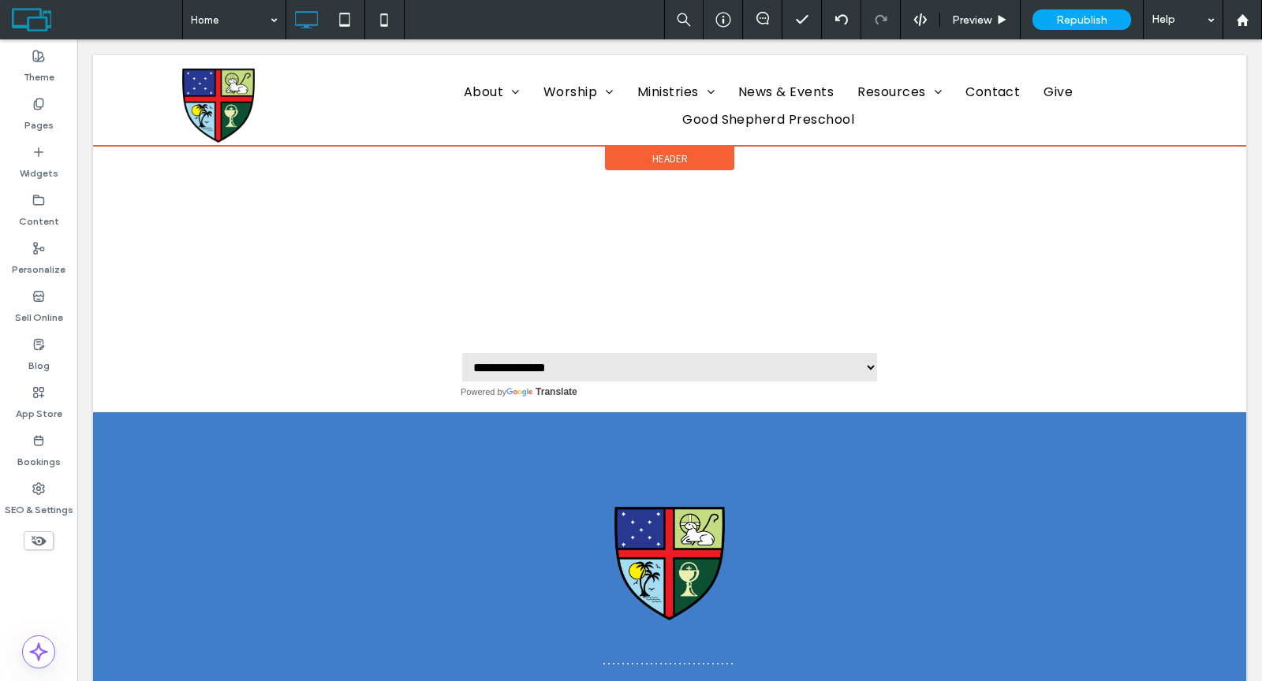
scroll to position [1535, 0]
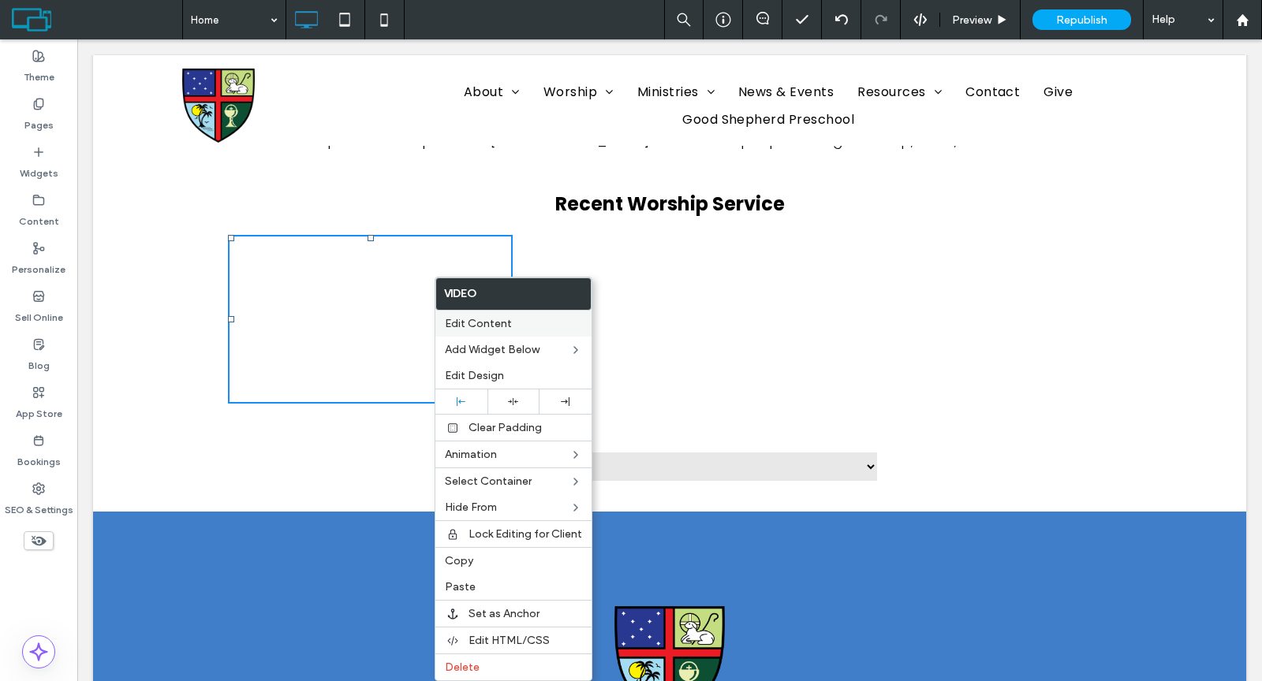
click at [470, 323] on span "Edit Content" at bounding box center [478, 323] width 67 height 13
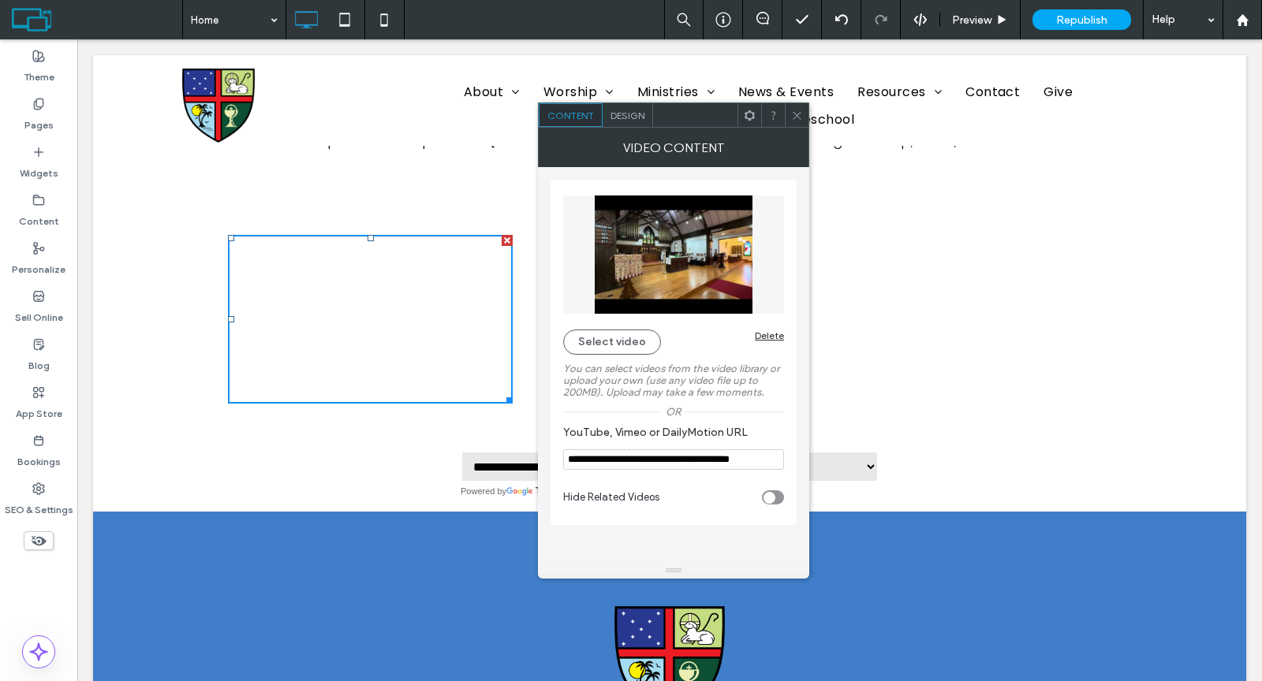
click at [659, 461] on input "**********" at bounding box center [673, 460] width 221 height 21
paste input "*******"
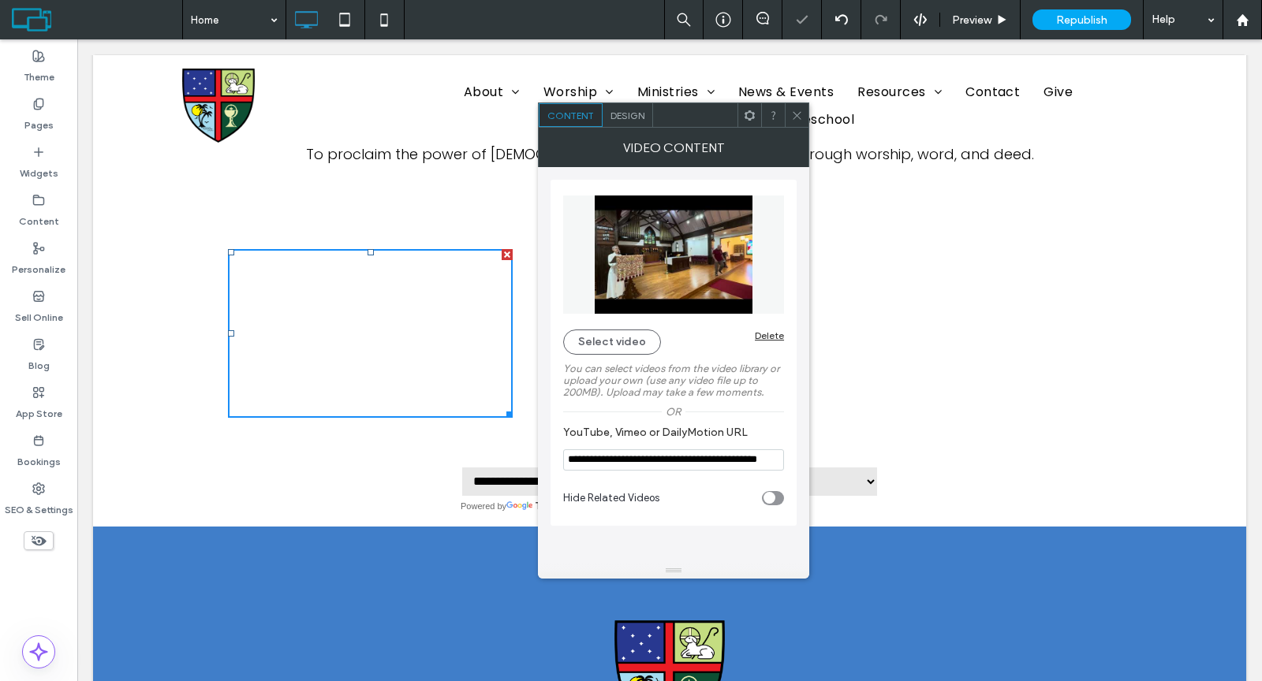
scroll to position [1550, 0]
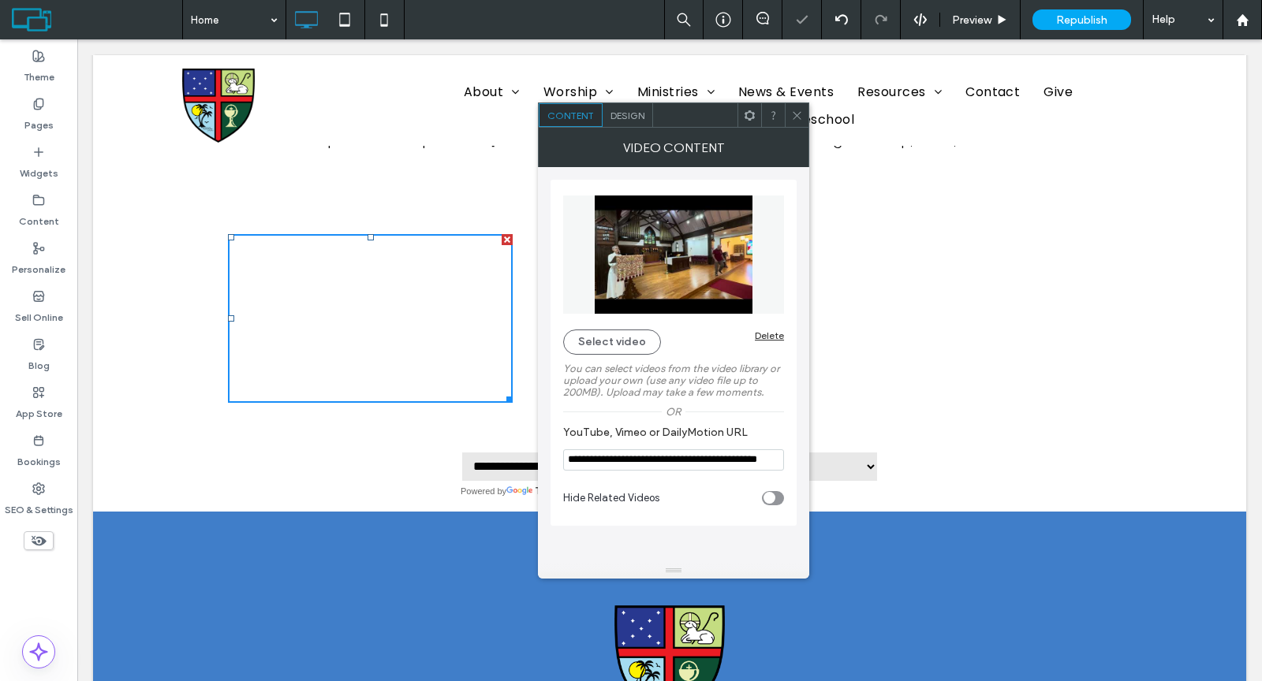
type input "**********"
click at [796, 115] on icon at bounding box center [797, 116] width 12 height 12
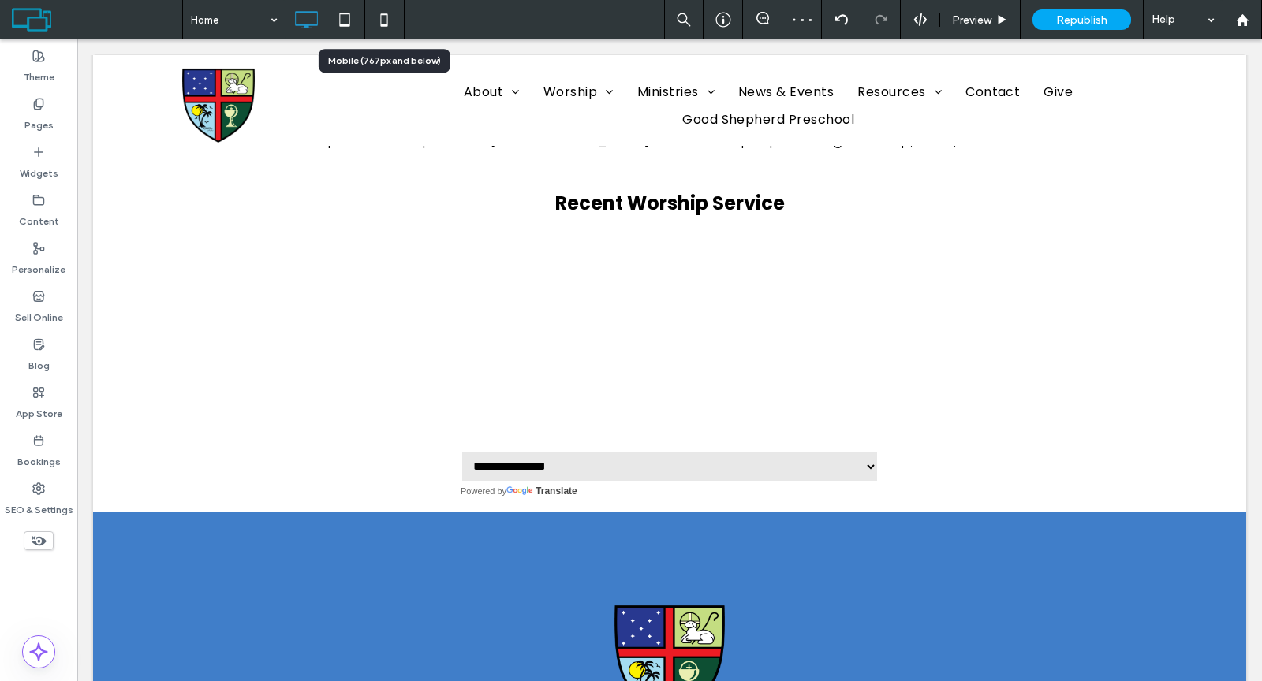
click at [381, 17] on use at bounding box center [384, 19] width 7 height 13
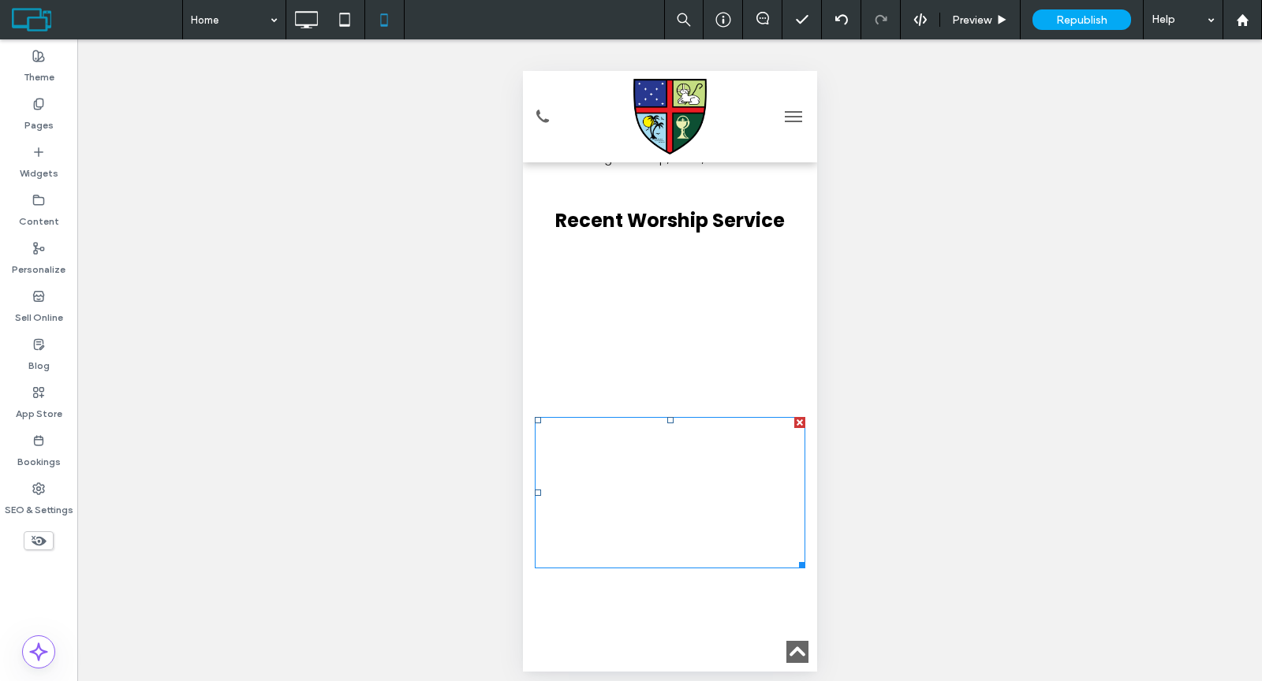
scroll to position [2157, 0]
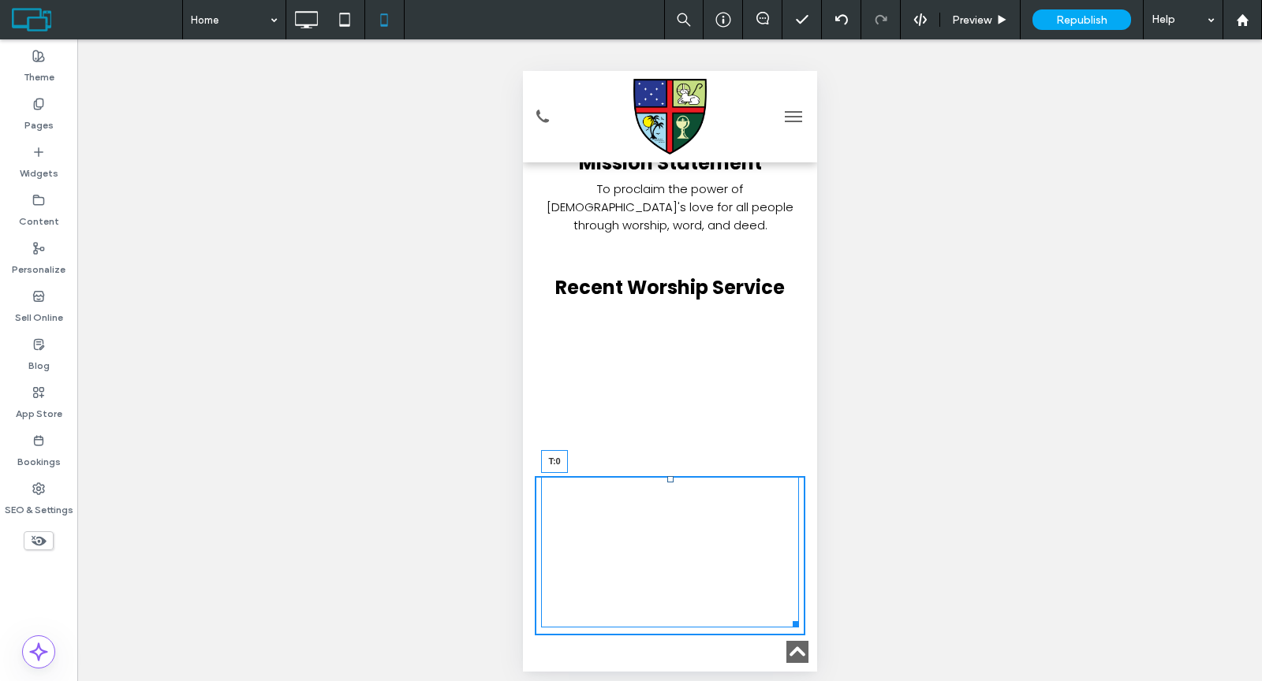
drag, startPoint x: 663, startPoint y: 362, endPoint x: 664, endPoint y: 353, distance: 8.7
click at [666, 476] on div at bounding box center [669, 479] width 6 height 6
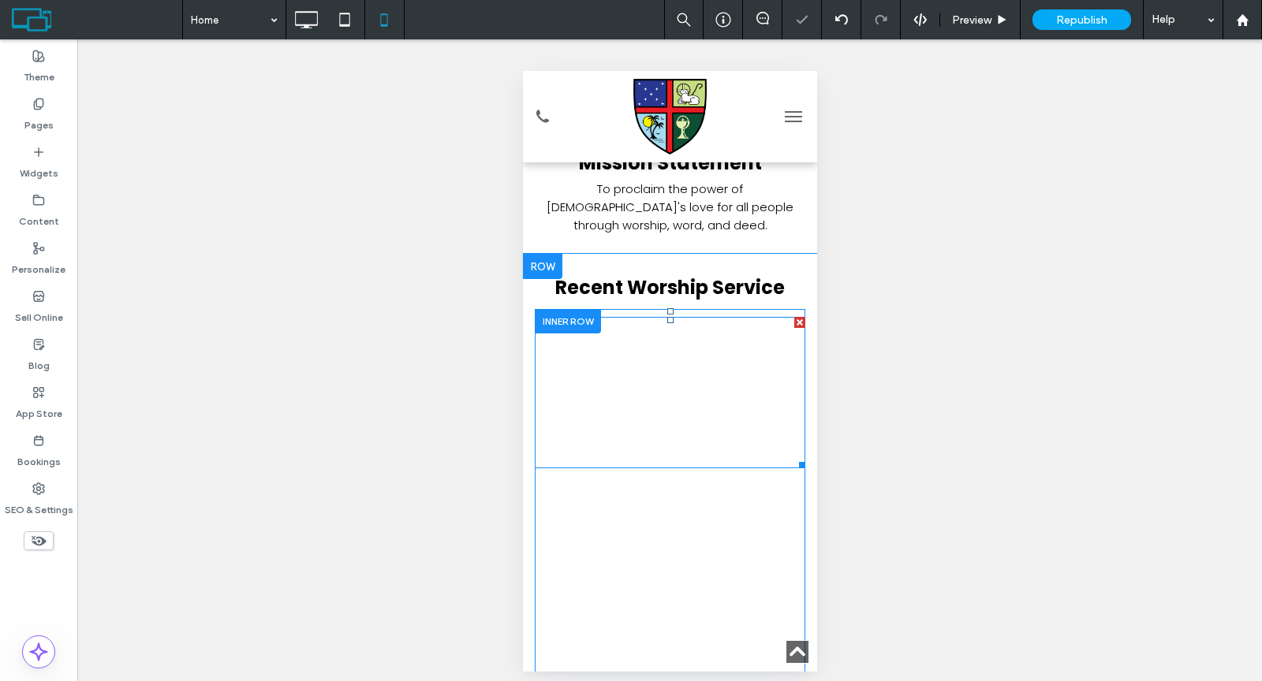
scroll to position [1878, 0]
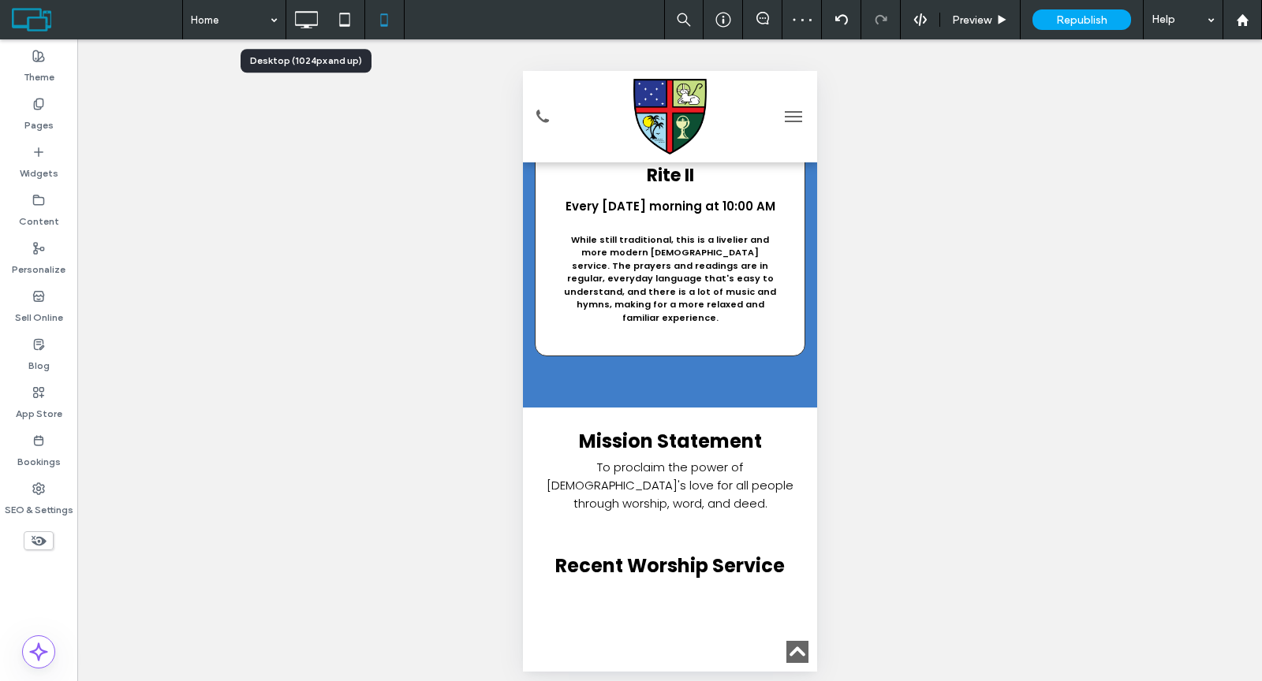
click at [309, 26] on icon at bounding box center [306, 20] width 32 height 32
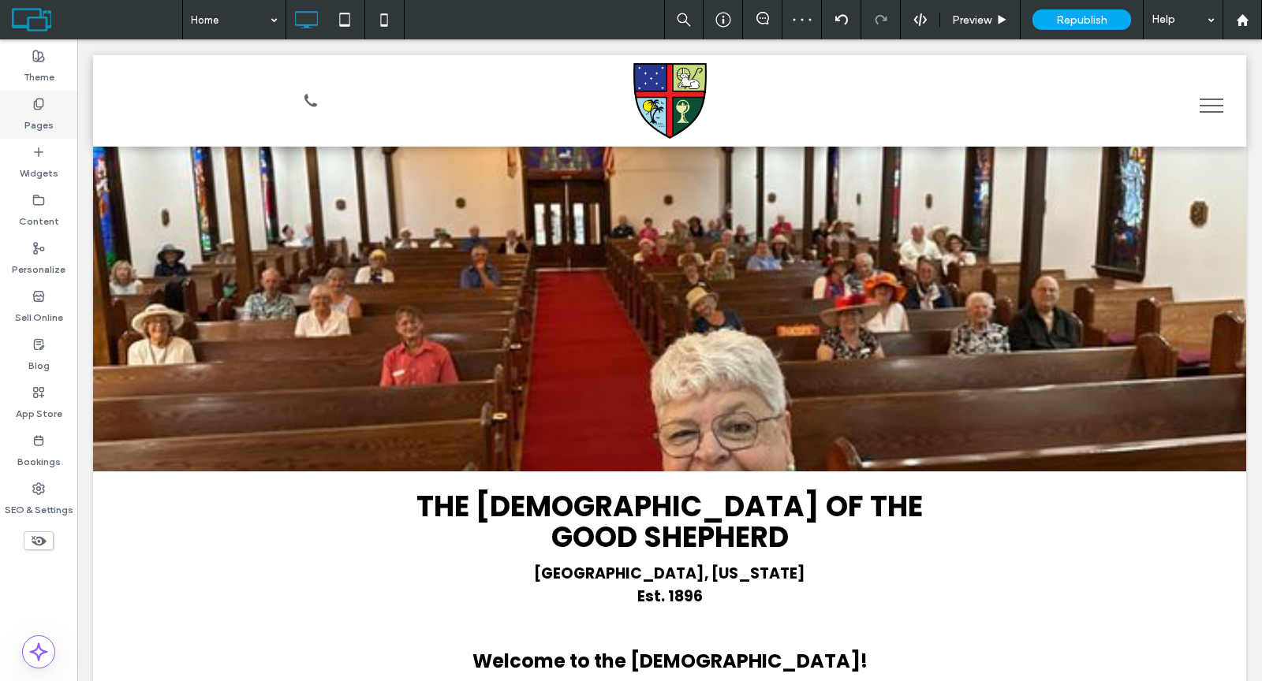
click at [34, 117] on label "Pages" at bounding box center [38, 121] width 29 height 22
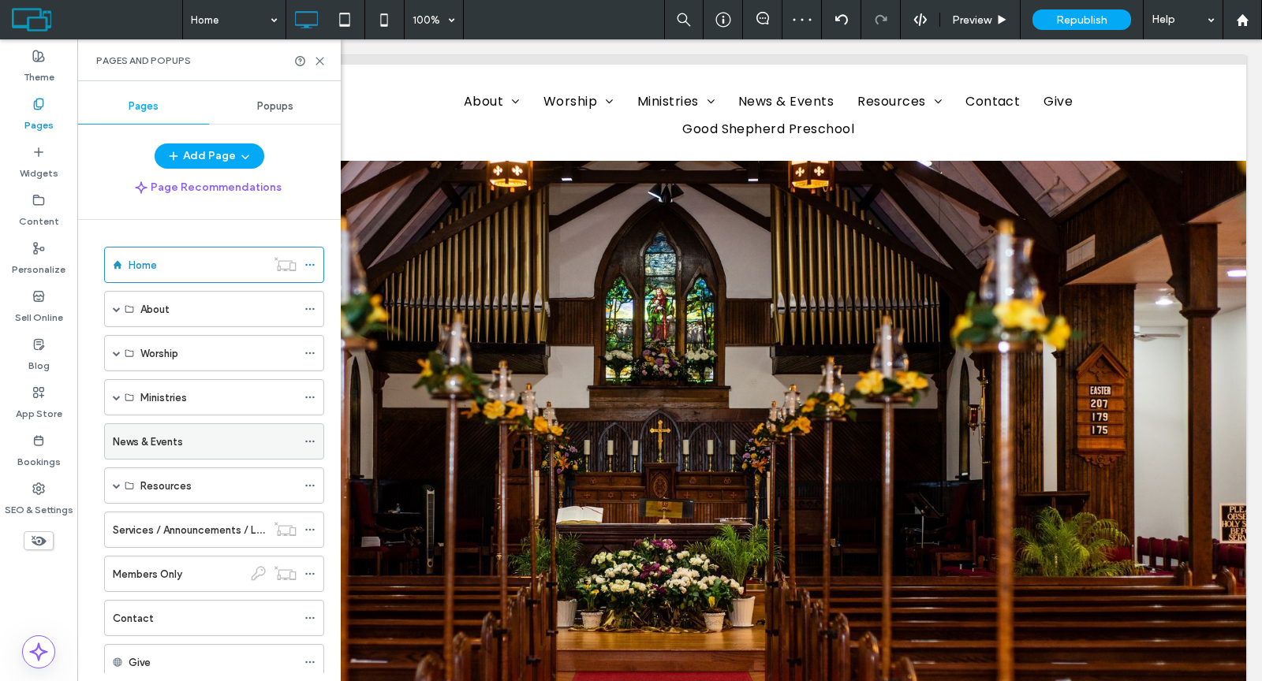
click at [146, 434] on label "News & Events" at bounding box center [148, 442] width 70 height 28
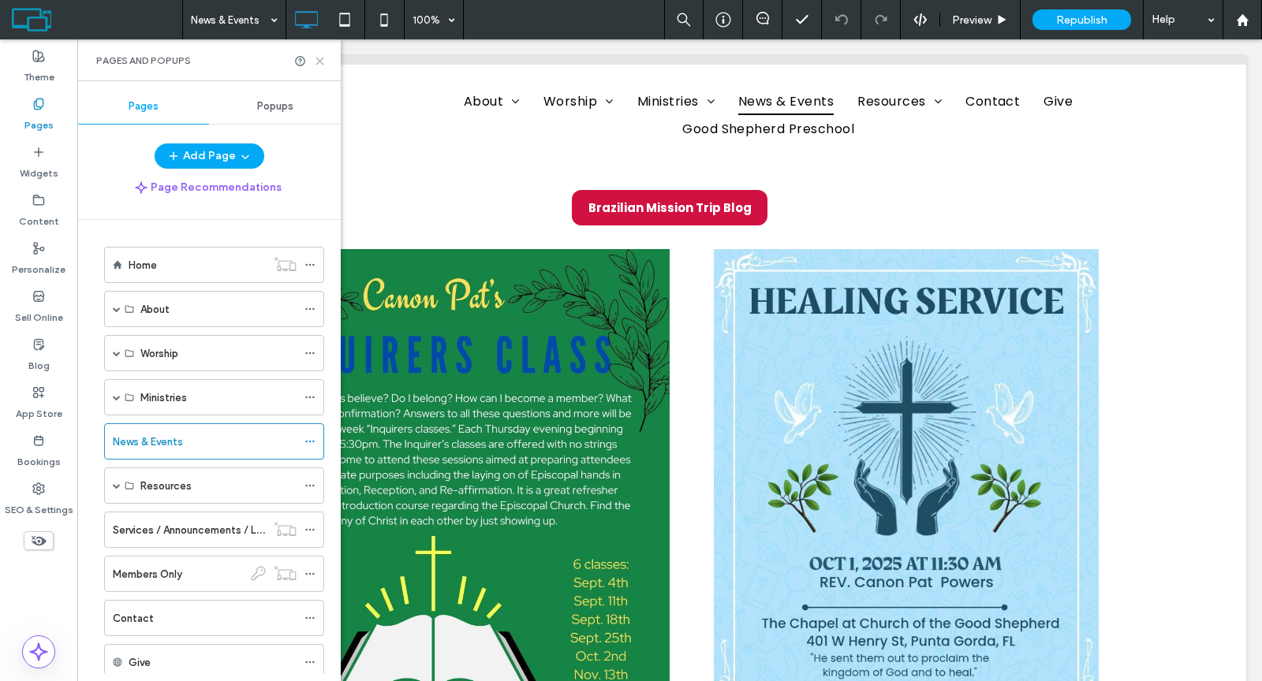
click at [319, 62] on use at bounding box center [319, 61] width 7 height 7
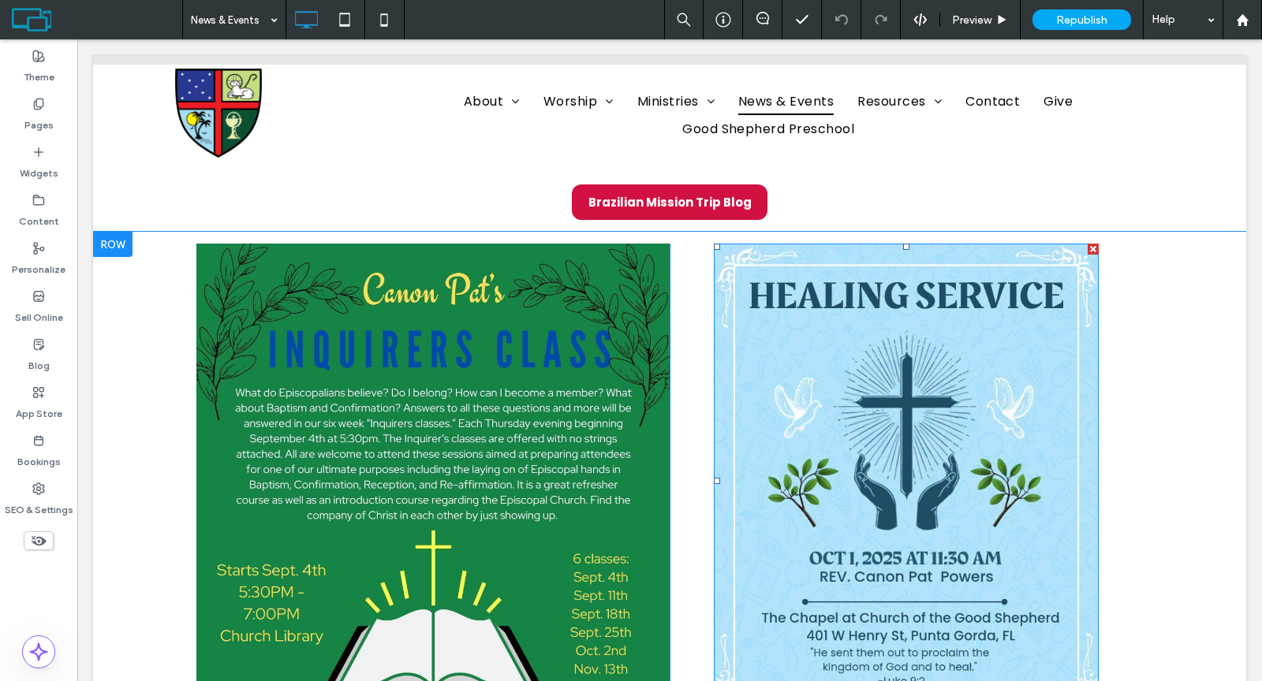
scroll to position [6, 0]
click at [808, 460] on img at bounding box center [906, 480] width 385 height 474
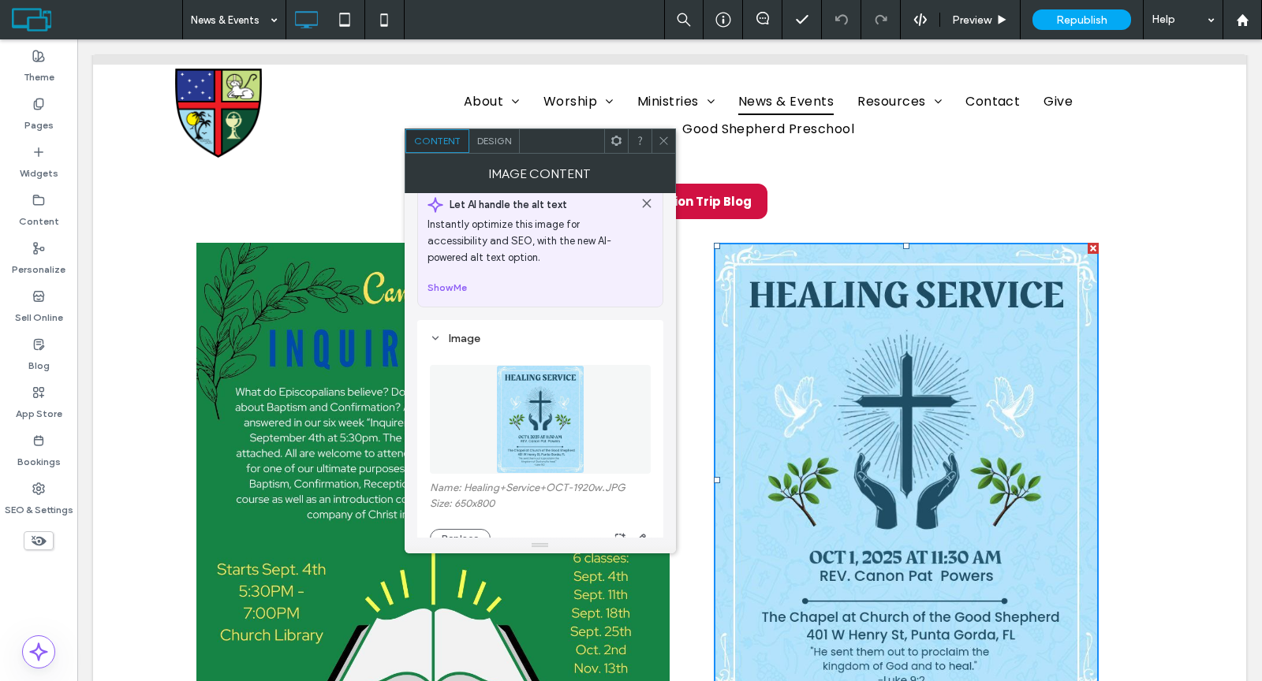
scroll to position [245, 0]
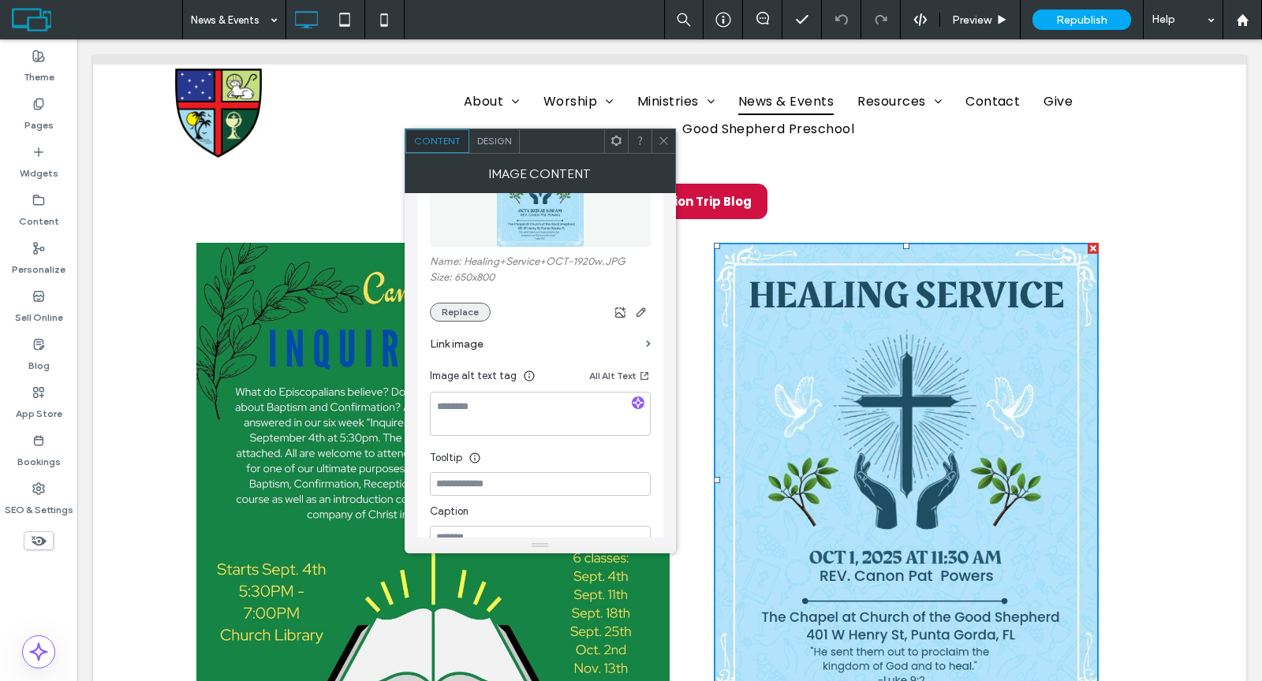
click at [453, 311] on button "Replace" at bounding box center [460, 312] width 61 height 19
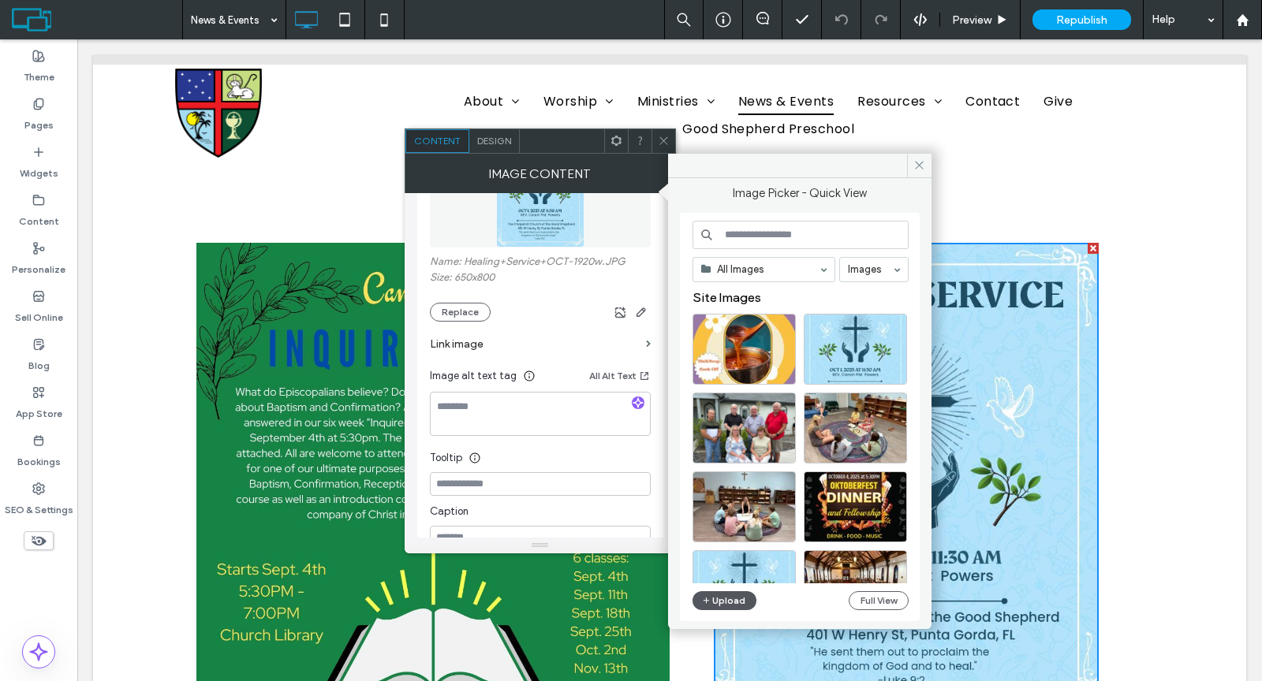
click at [728, 596] on button "Upload" at bounding box center [724, 600] width 65 height 19
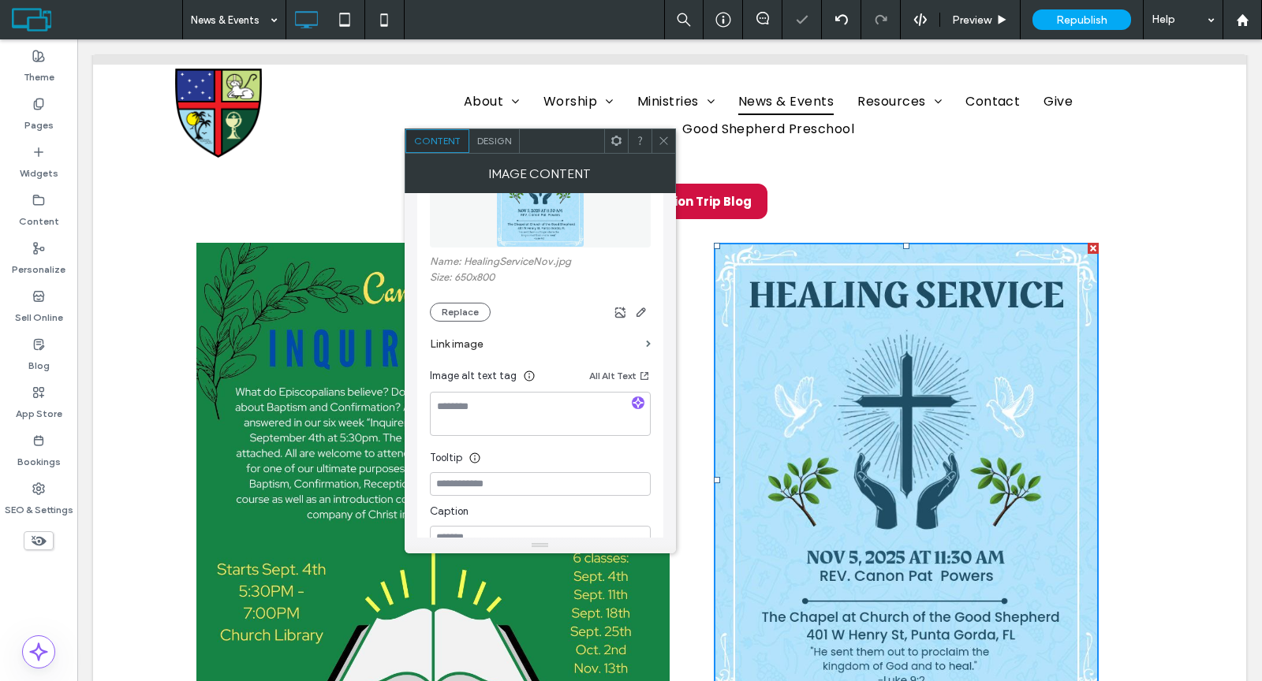
click at [672, 135] on div at bounding box center [663, 141] width 24 height 24
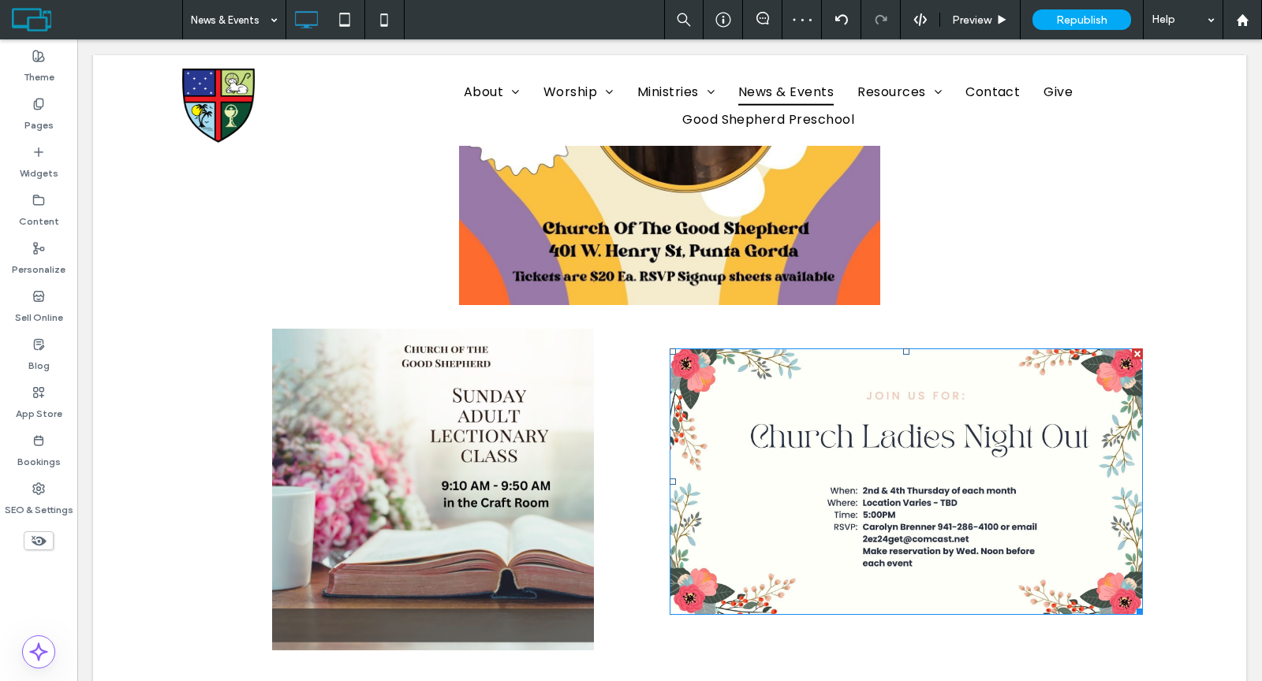
scroll to position [369, 0]
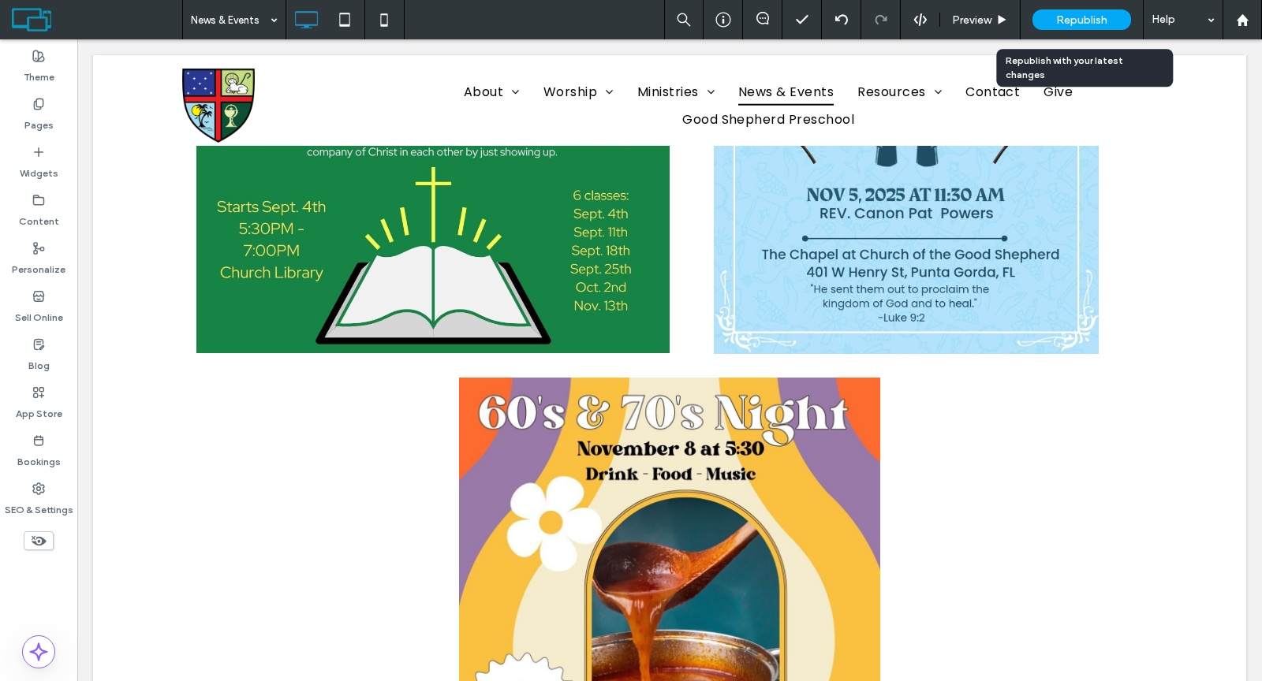
click at [1069, 9] on div "Republish" at bounding box center [1081, 19] width 99 height 39
click at [1068, 17] on span "Republish" at bounding box center [1081, 19] width 51 height 13
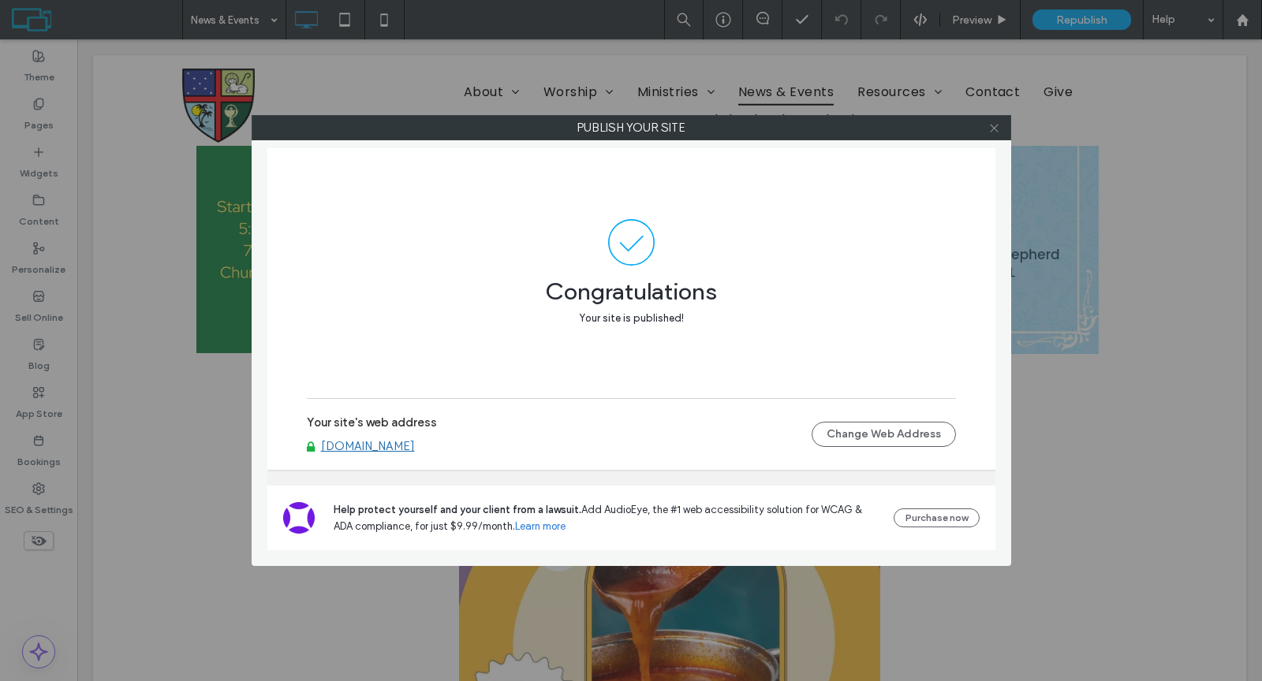
click at [994, 129] on icon at bounding box center [994, 128] width 12 height 12
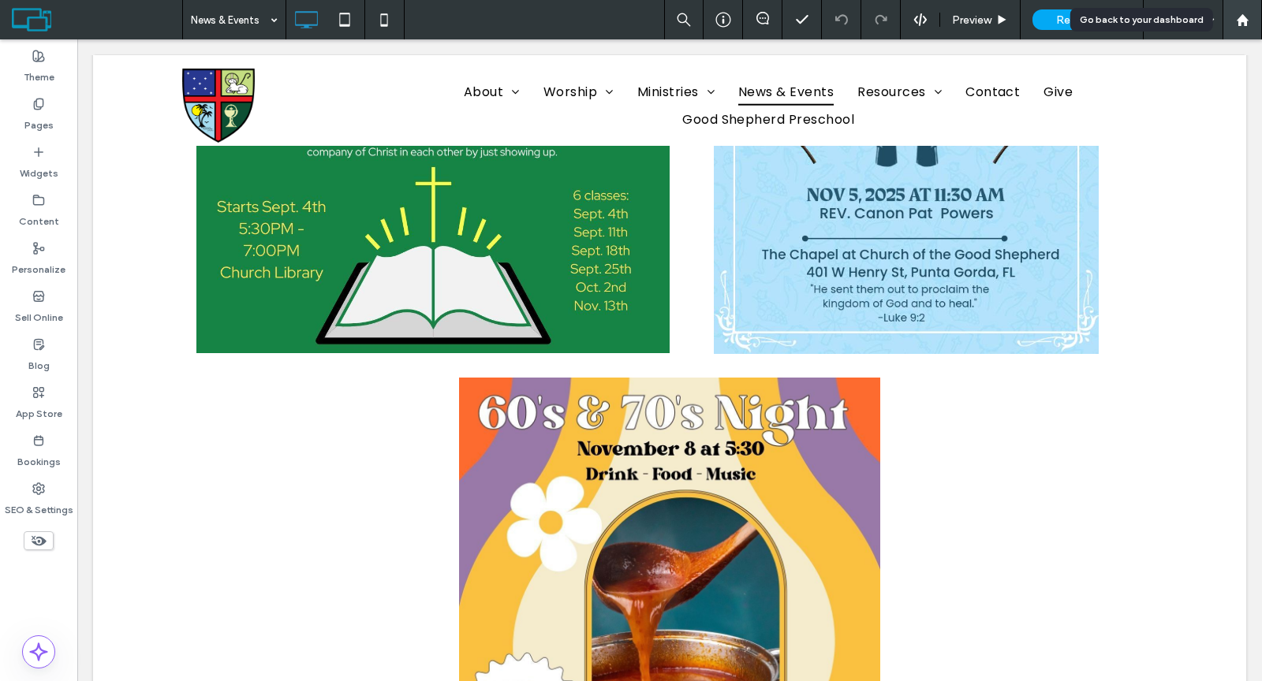
click at [1241, 17] on use at bounding box center [1242, 19] width 12 height 12
